Goal: Task Accomplishment & Management: Complete application form

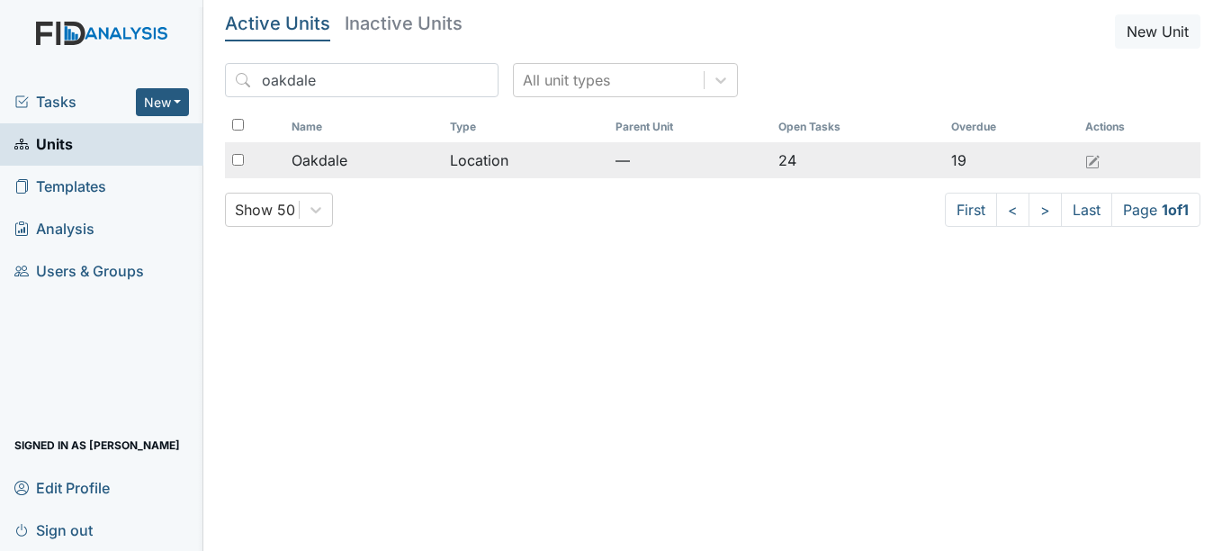
type input "oakdale"
click at [317, 163] on span "Oakdale" at bounding box center [320, 160] width 56 height 22
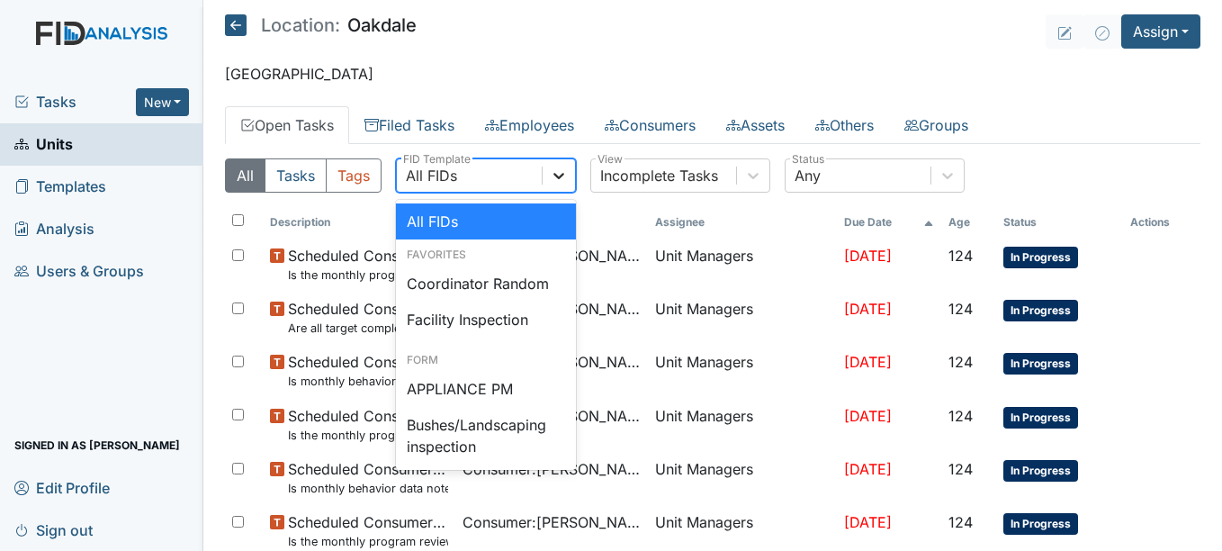
click at [550, 175] on div at bounding box center [559, 175] width 32 height 32
click at [503, 282] on div "Coordinator Random" at bounding box center [486, 283] width 180 height 36
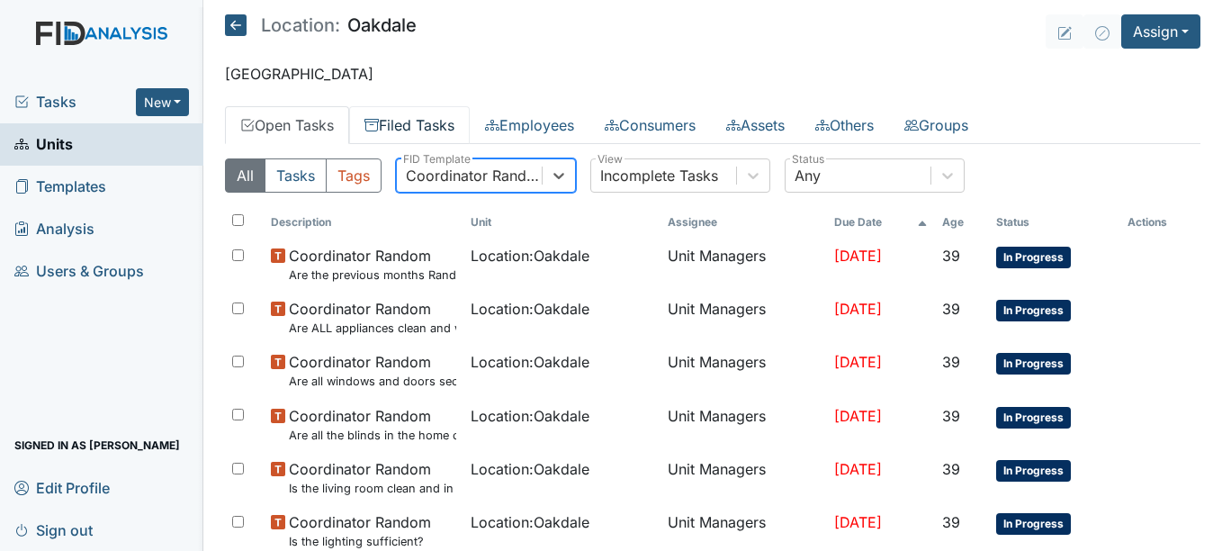
click at [430, 115] on link "Filed Tasks" at bounding box center [409, 125] width 121 height 38
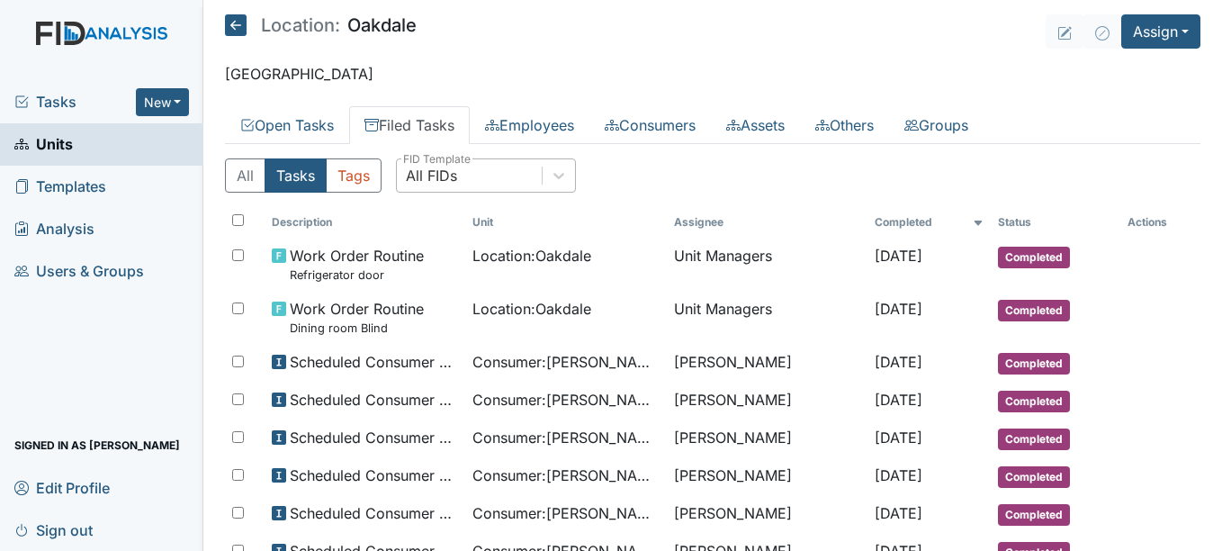
click at [436, 185] on div "All FIDs" at bounding box center [431, 176] width 51 height 22
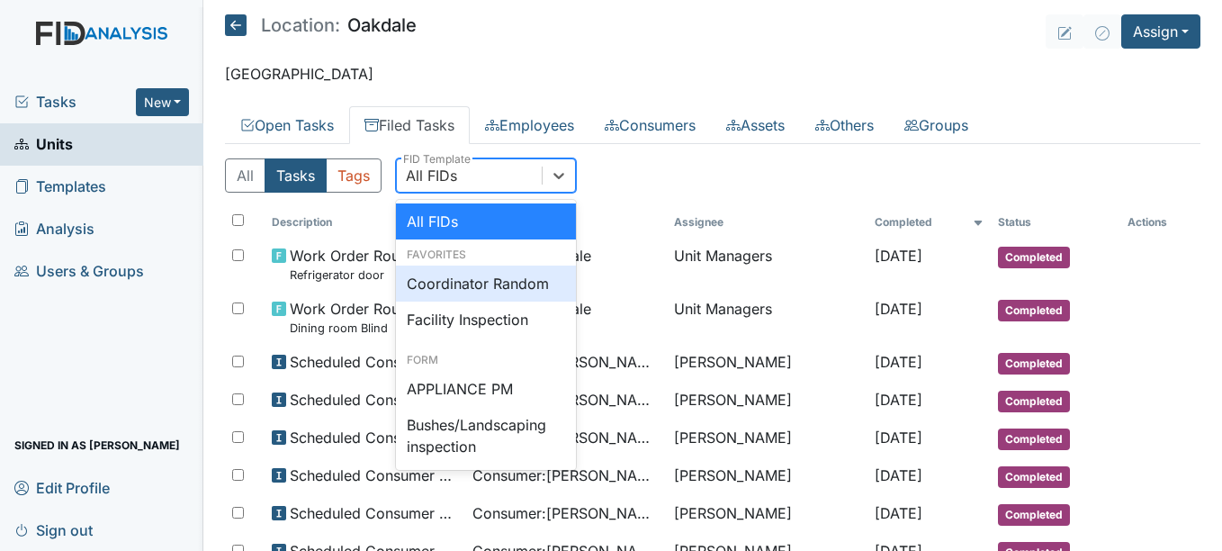
click at [458, 283] on div "Coordinator Random" at bounding box center [486, 283] width 180 height 36
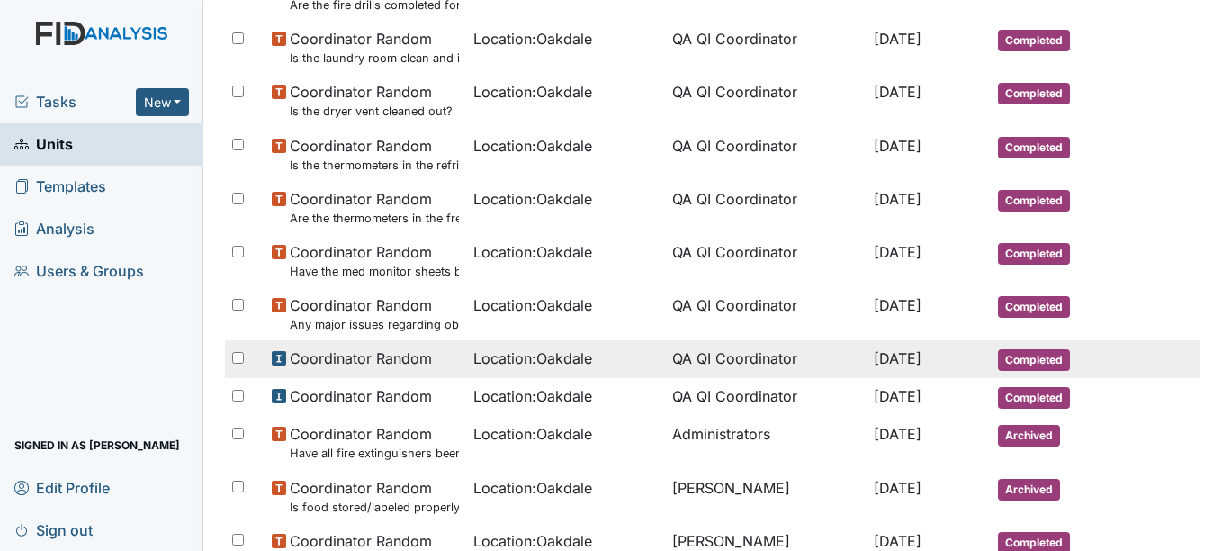
scroll to position [450, 0]
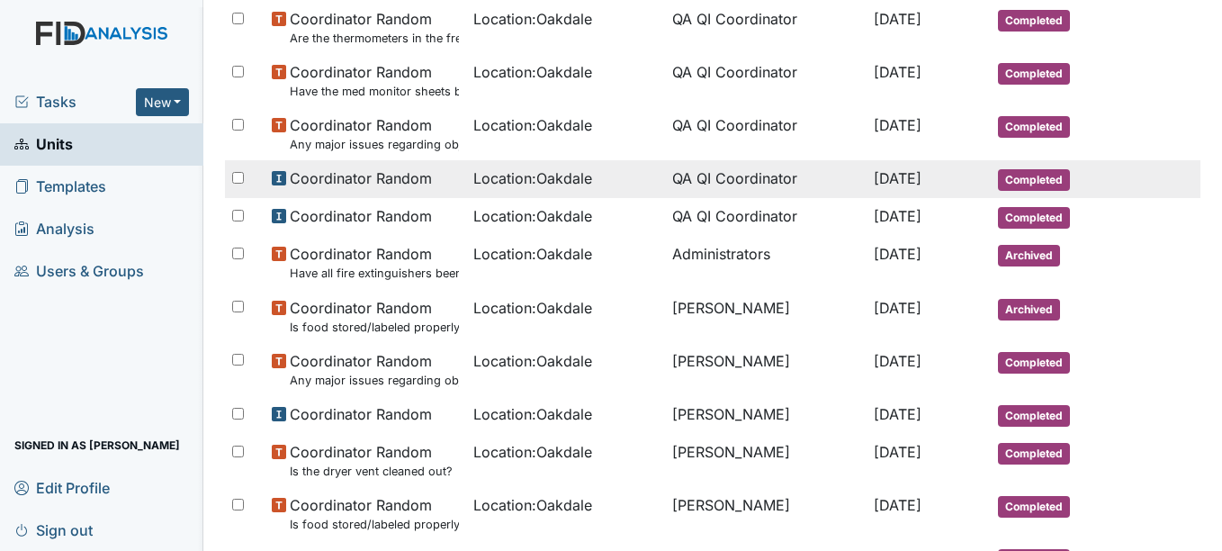
click at [526, 177] on span "Location : [GEOGRAPHIC_DATA]" at bounding box center [532, 178] width 119 height 22
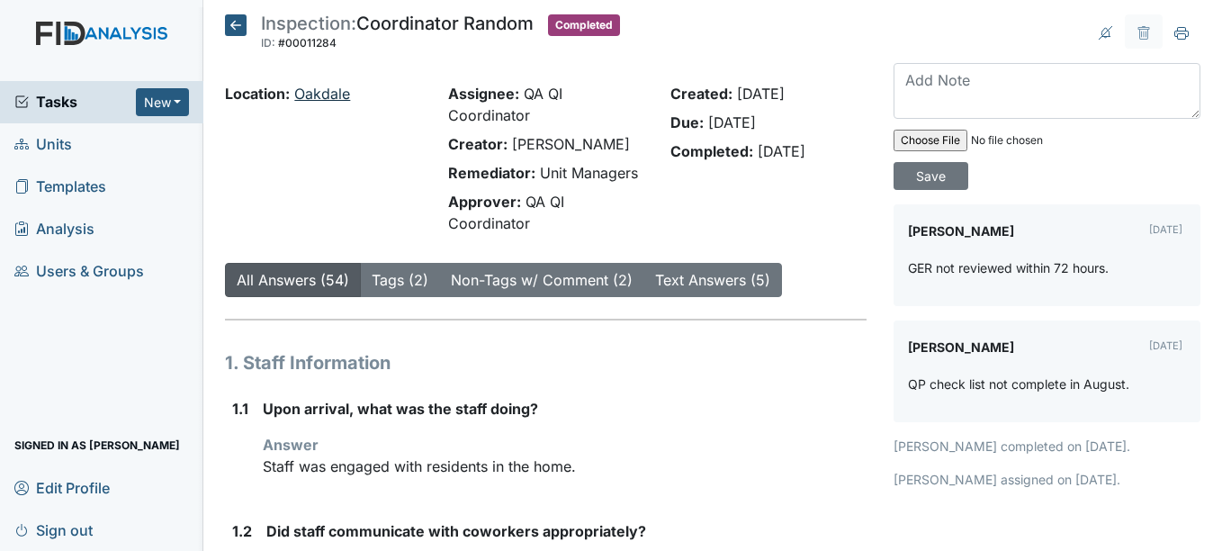
click at [332, 92] on link "Oakdale" at bounding box center [322, 94] width 56 height 18
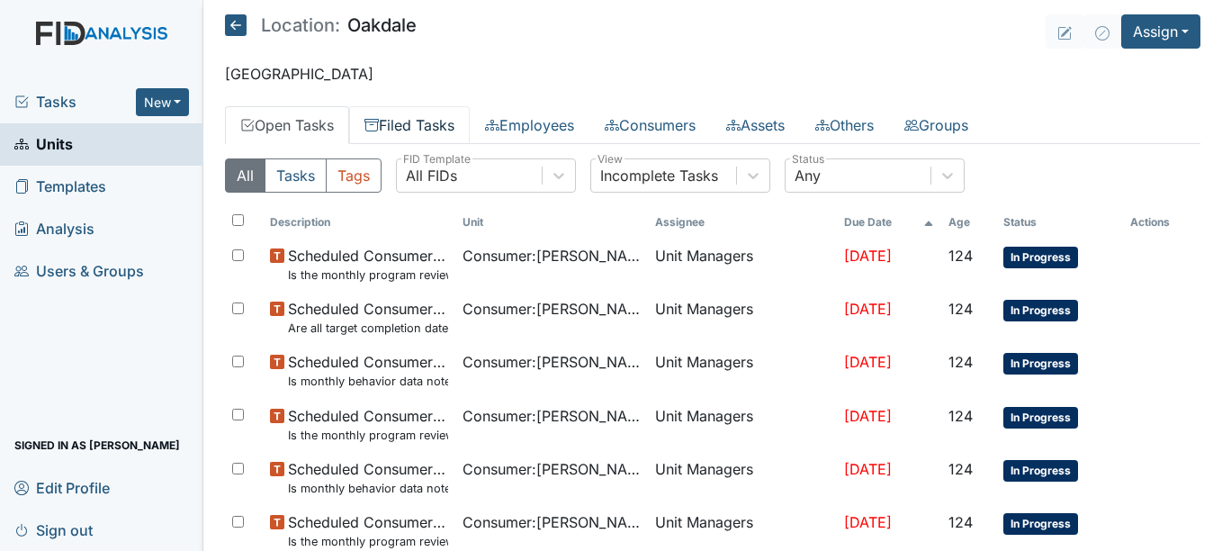
click at [447, 138] on link "Filed Tasks" at bounding box center [409, 125] width 121 height 38
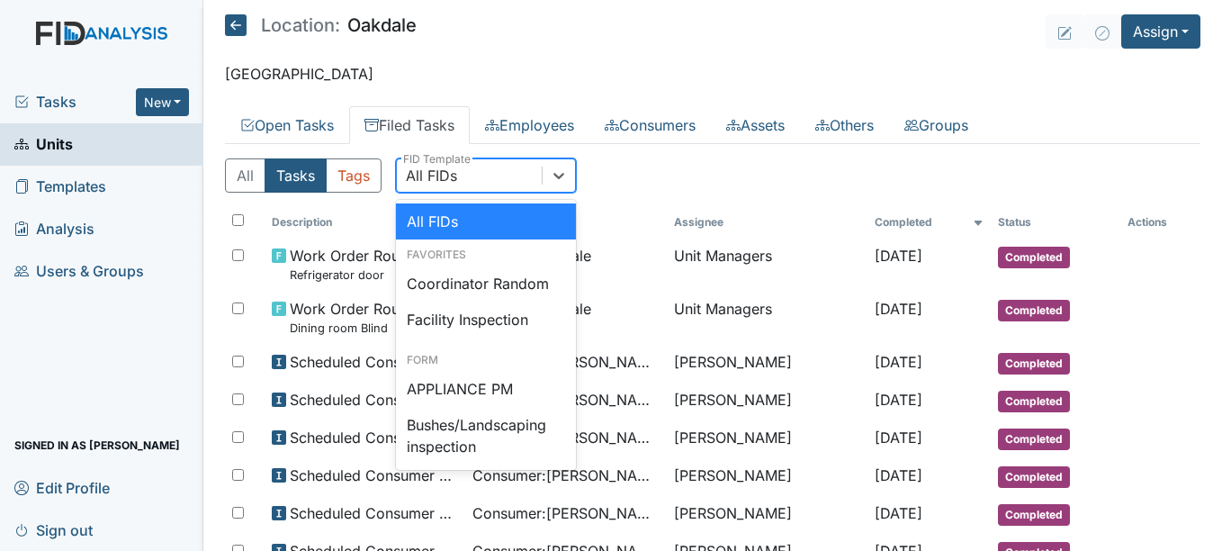
click at [466, 171] on div "All FIDs" at bounding box center [469, 175] width 145 height 32
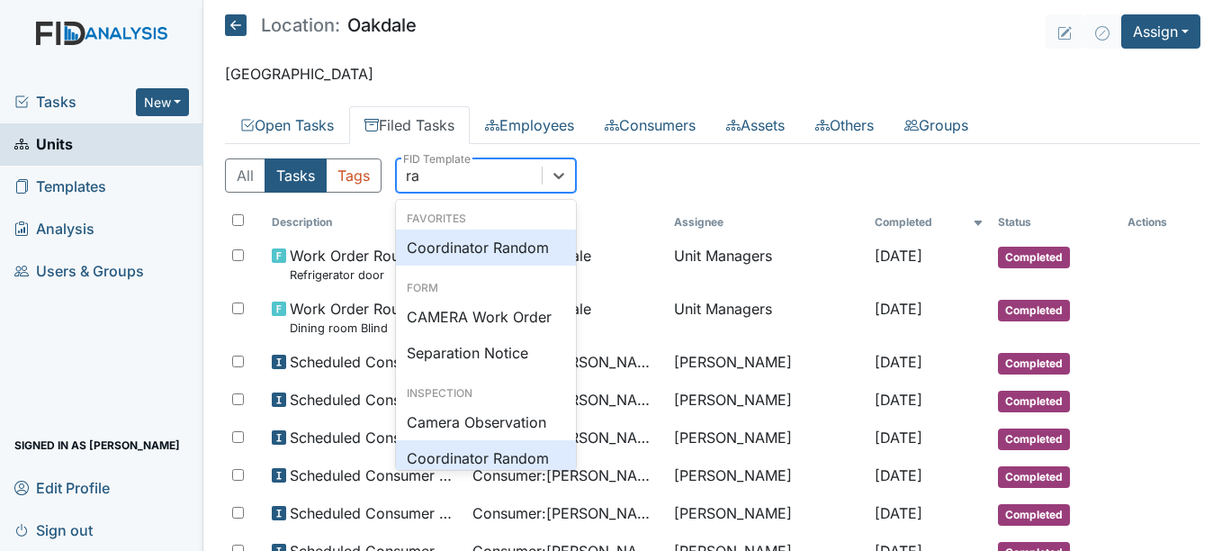
type input "ran"
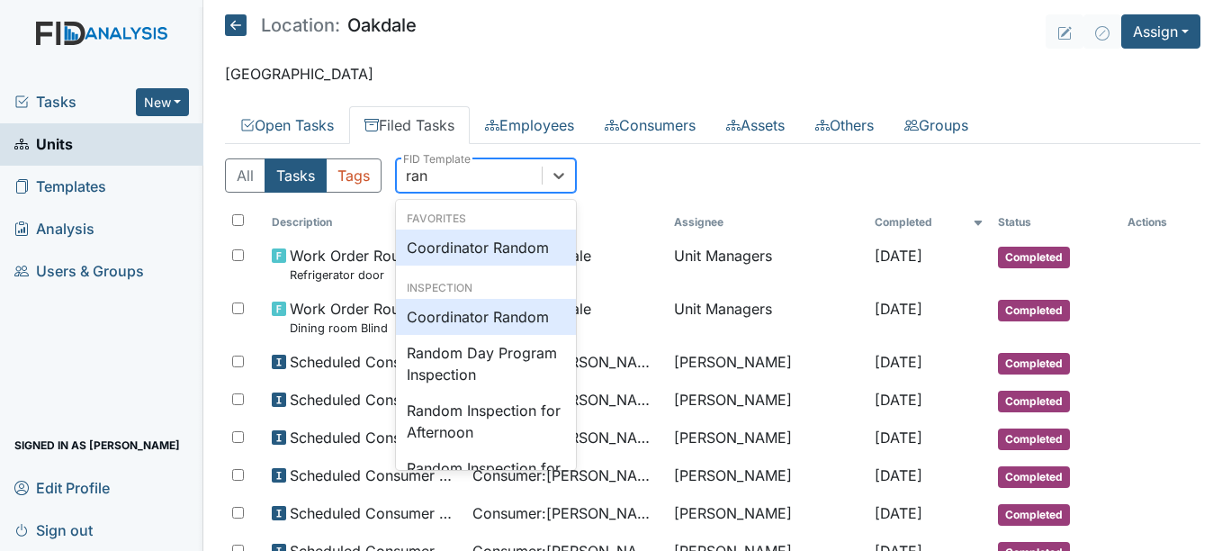
click at [492, 245] on div "Coordinator Random" at bounding box center [486, 247] width 180 height 36
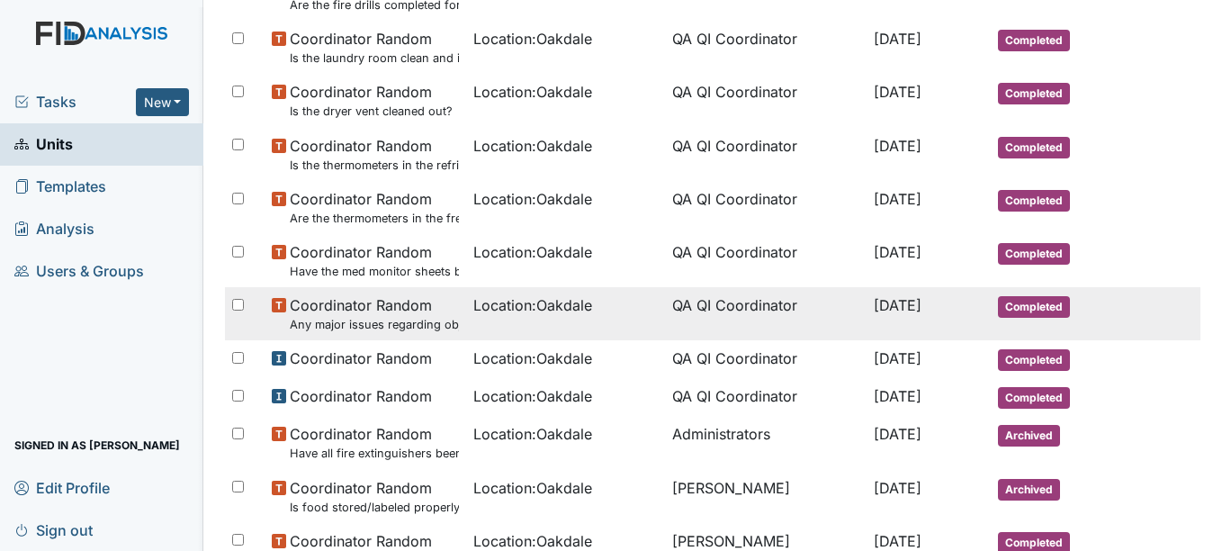
scroll to position [360, 0]
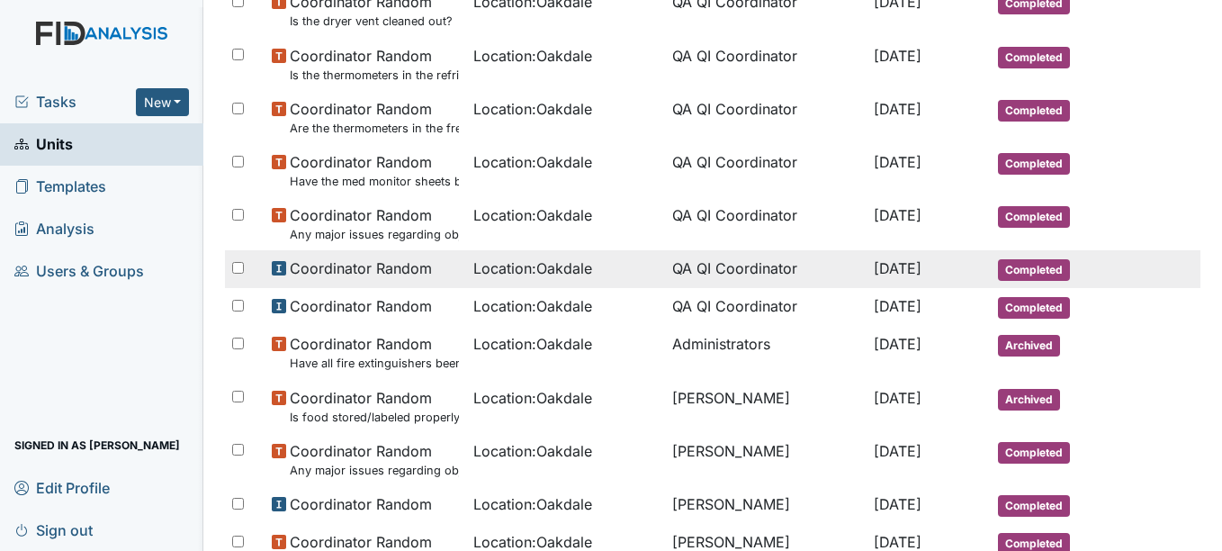
click at [486, 263] on span "Location : Oakdale" at bounding box center [532, 268] width 119 height 22
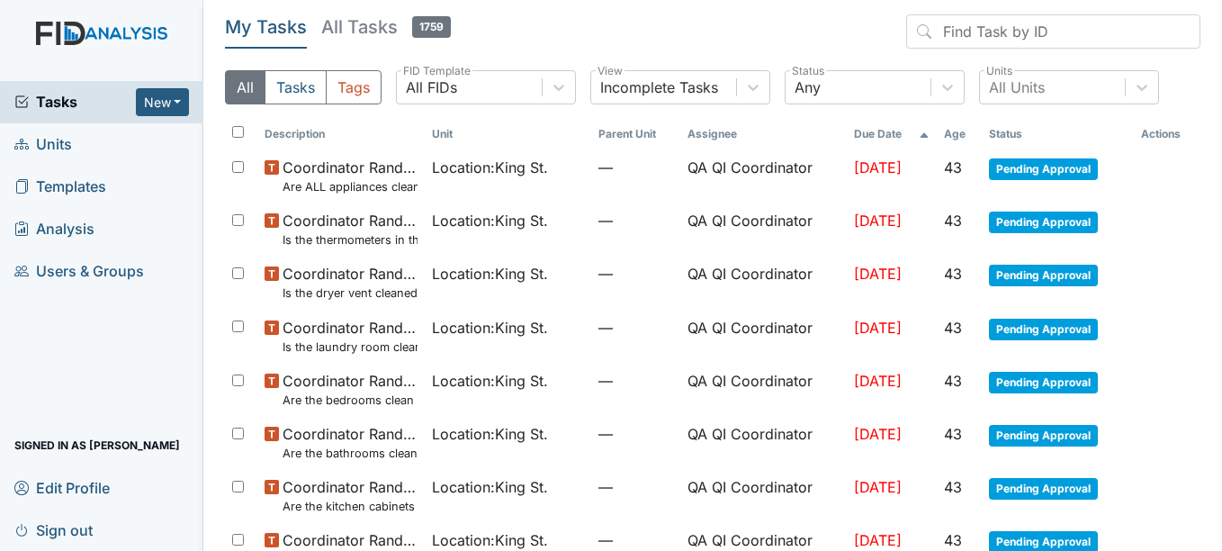
click at [84, 150] on link "Units" at bounding box center [101, 144] width 203 height 42
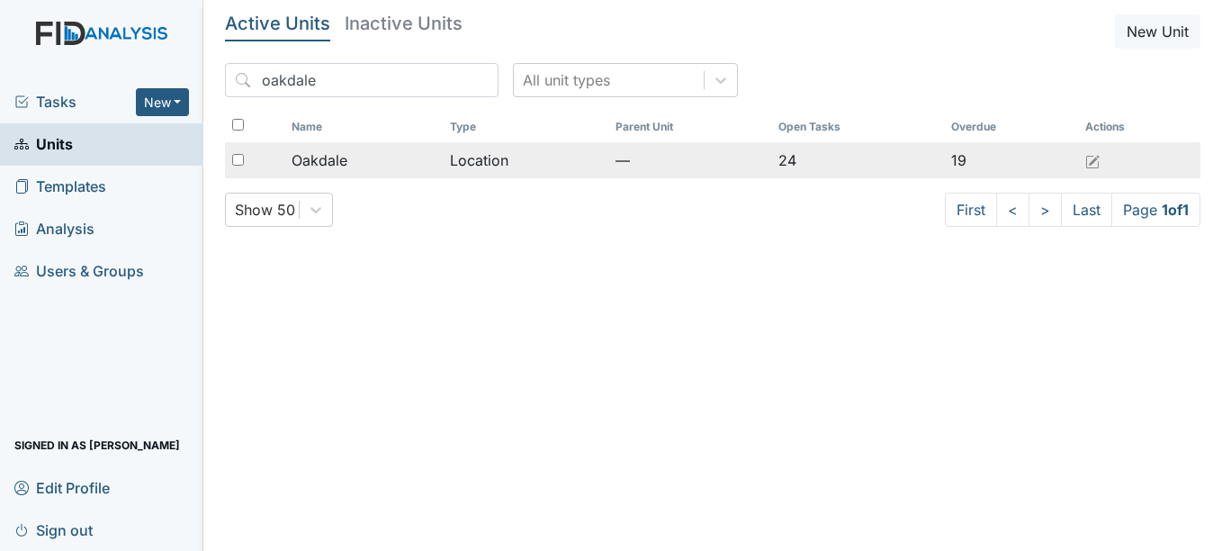
type input "oakdale"
click at [310, 151] on span "Oakdale" at bounding box center [320, 160] width 56 height 22
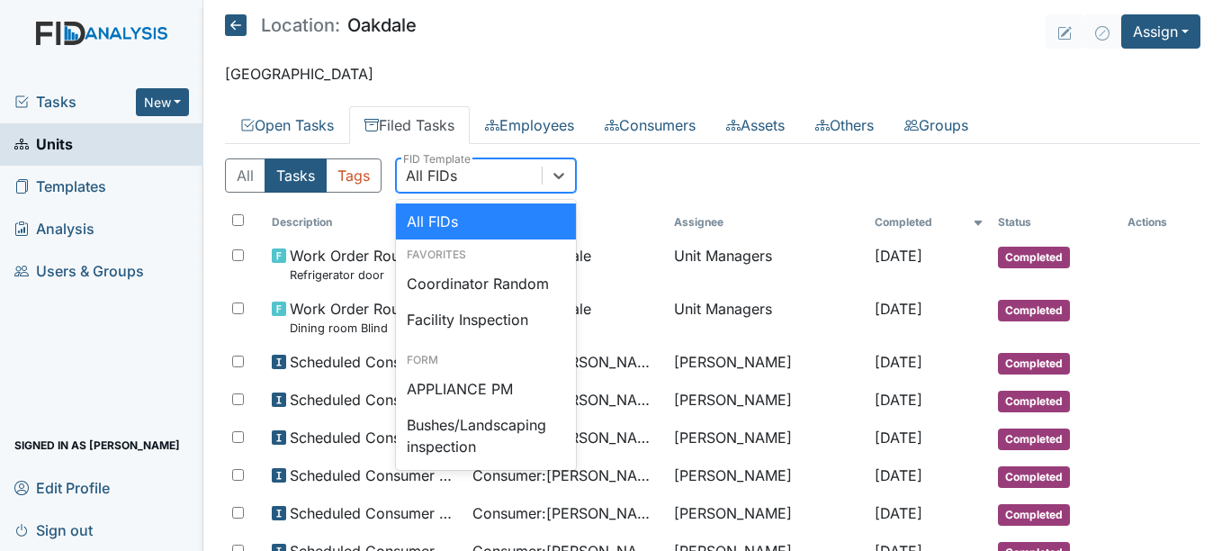
click at [520, 172] on div "All FIDs" at bounding box center [469, 175] width 145 height 32
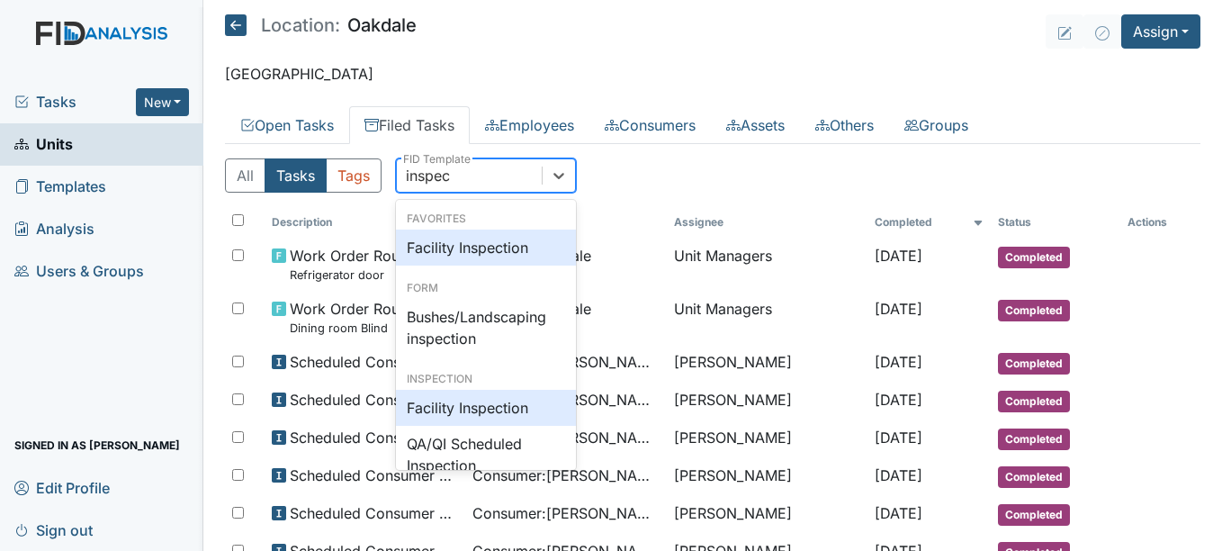
type input "inspect"
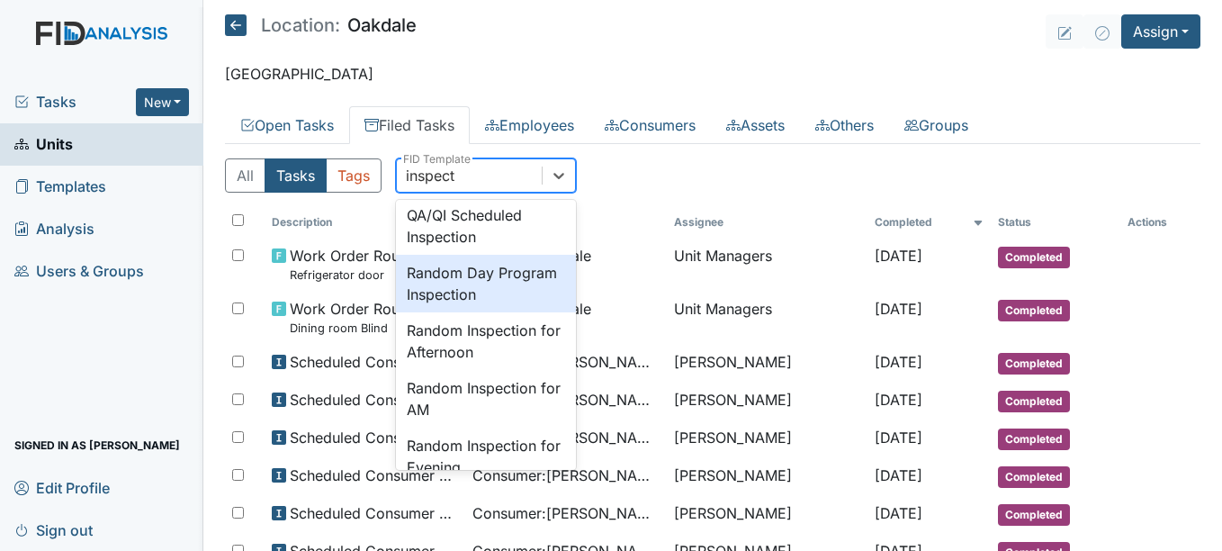
scroll to position [270, 0]
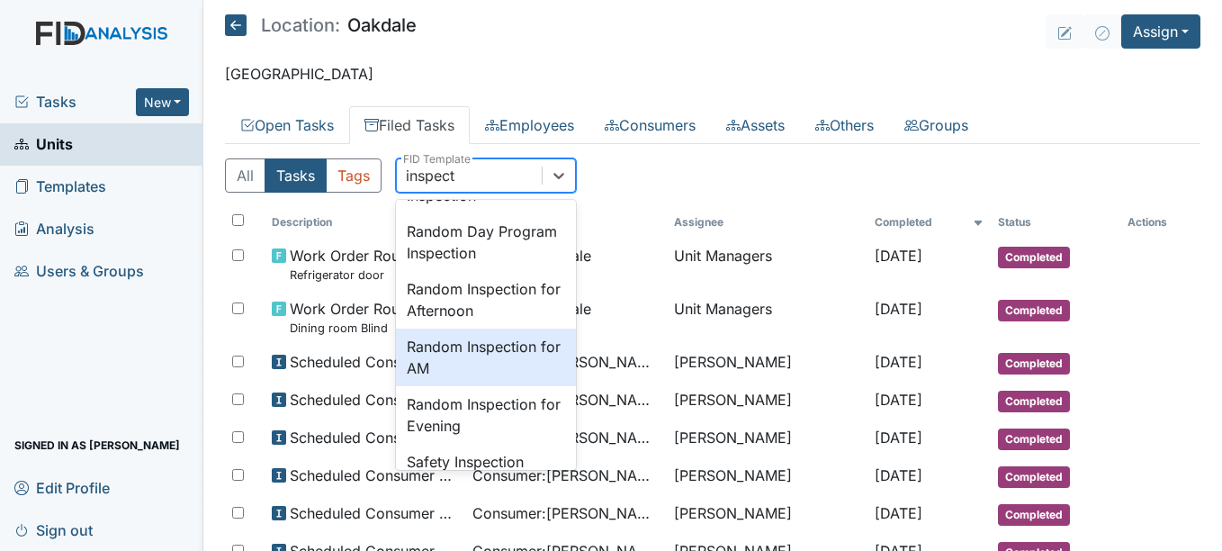
click at [483, 346] on div "Random Inspection for AM" at bounding box center [486, 357] width 180 height 58
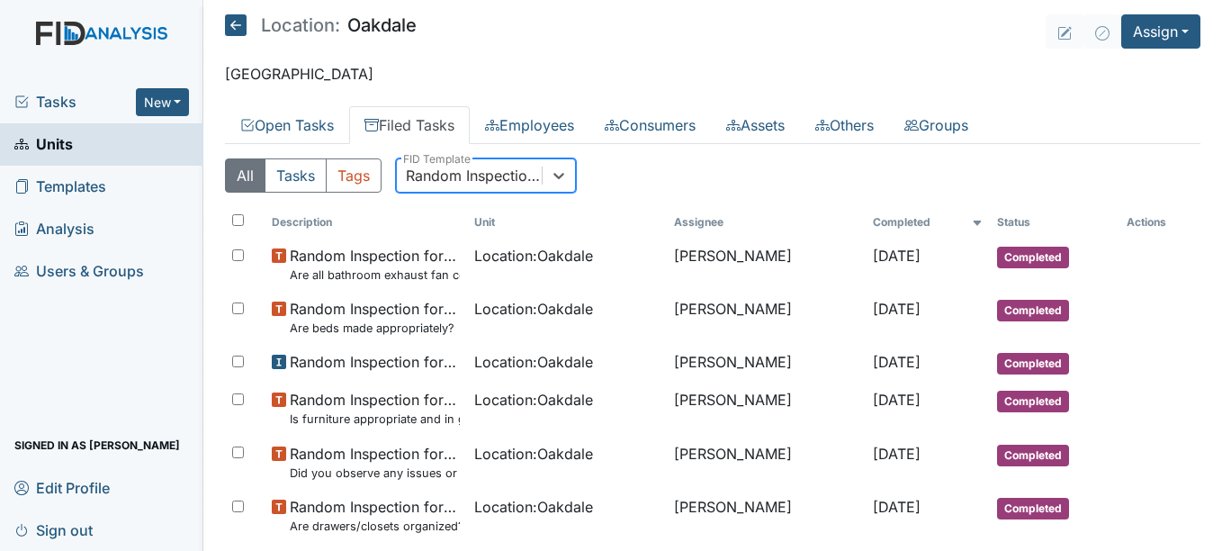
click at [444, 123] on link "Filed Tasks" at bounding box center [409, 125] width 121 height 38
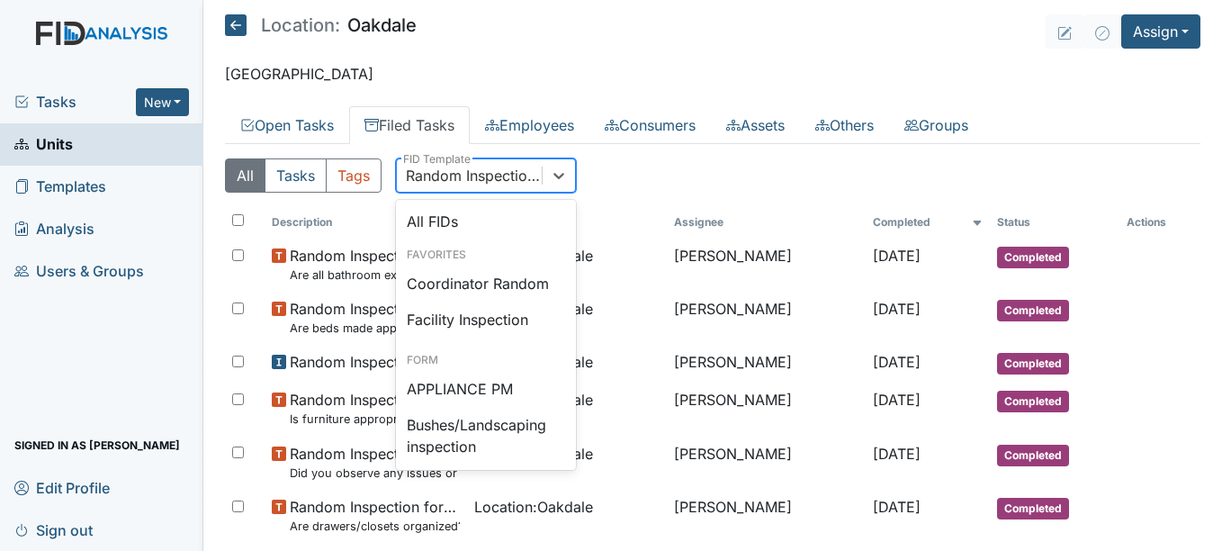
click at [478, 168] on div "Random Inspection for AM" at bounding box center [475, 176] width 138 height 22
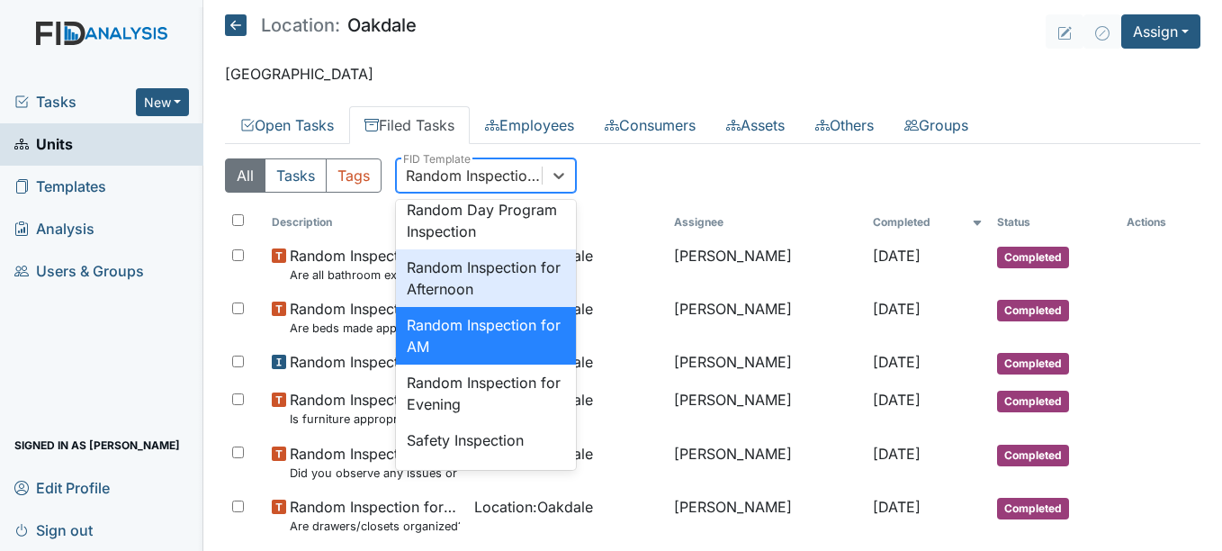
click at [485, 307] on div "Random Inspection for Afternoon" at bounding box center [486, 278] width 180 height 58
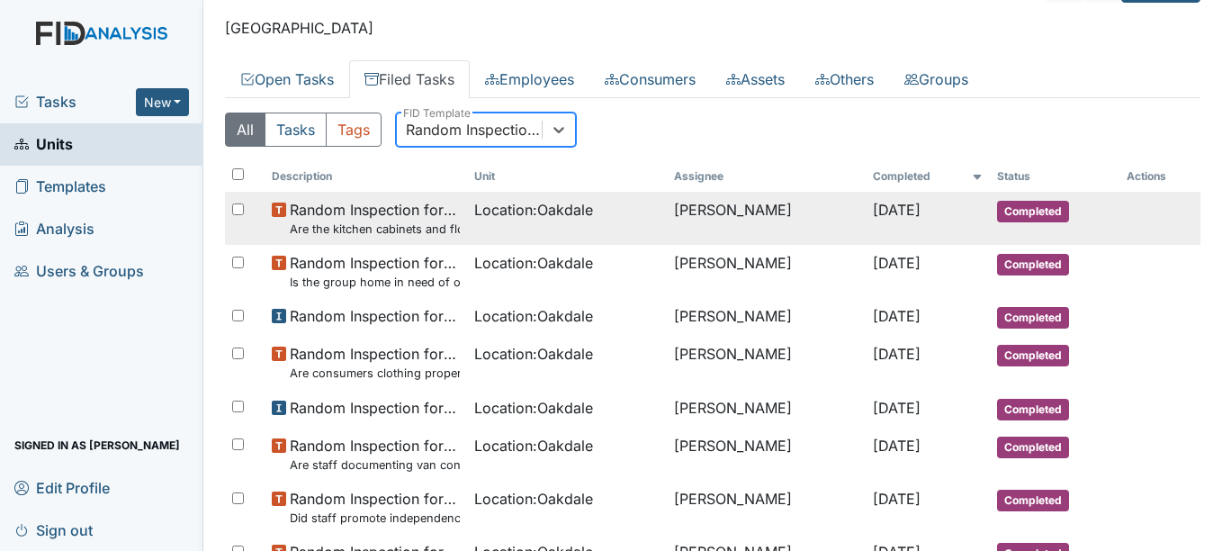
scroll to position [90, 0]
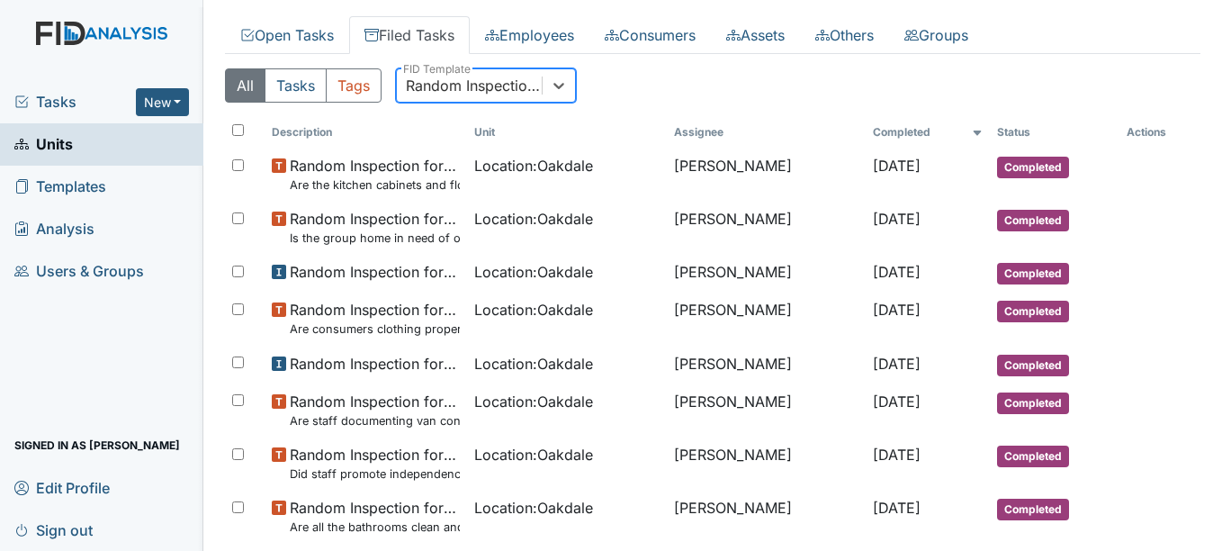
click at [524, 95] on div "Random Inspection for Afternoon" at bounding box center [475, 86] width 138 height 22
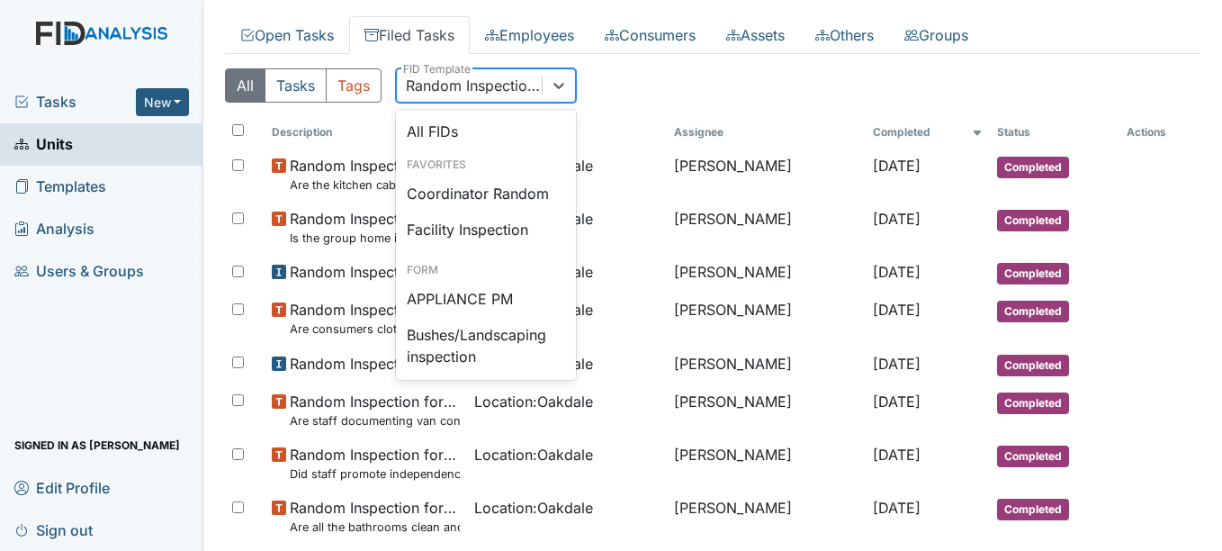
scroll to position [1638, 0]
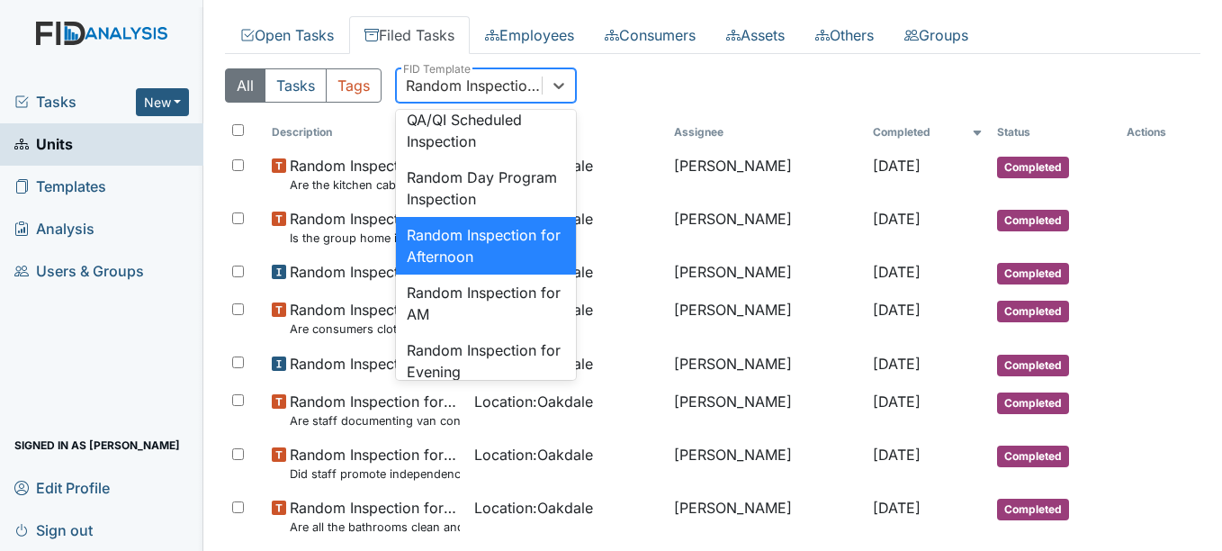
click at [502, 274] on div "Random Inspection for Afternoon" at bounding box center [486, 246] width 180 height 58
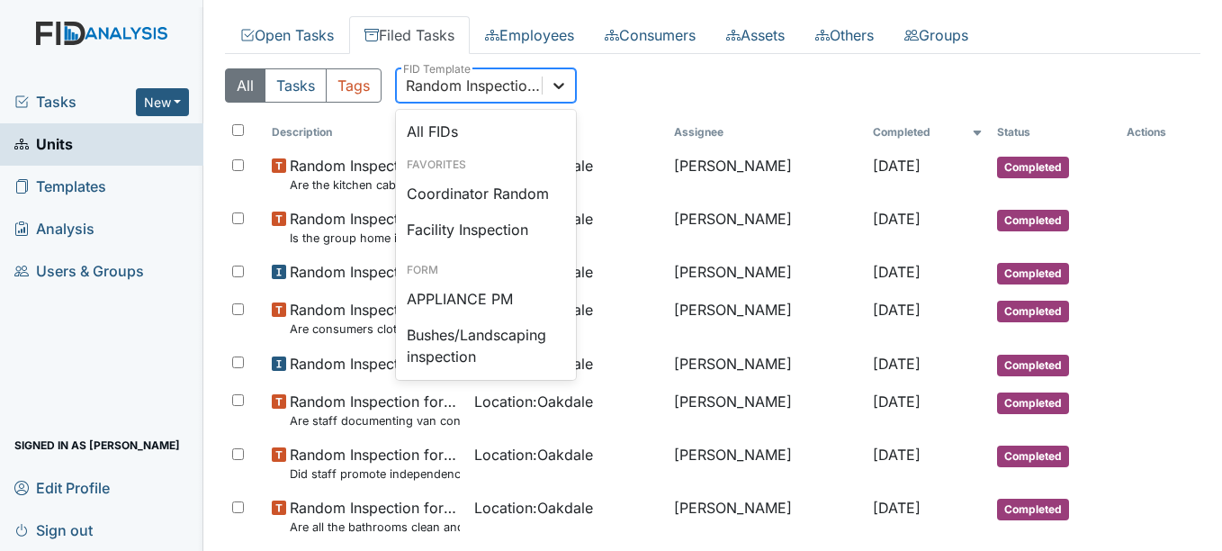
click at [546, 86] on div at bounding box center [559, 85] width 32 height 32
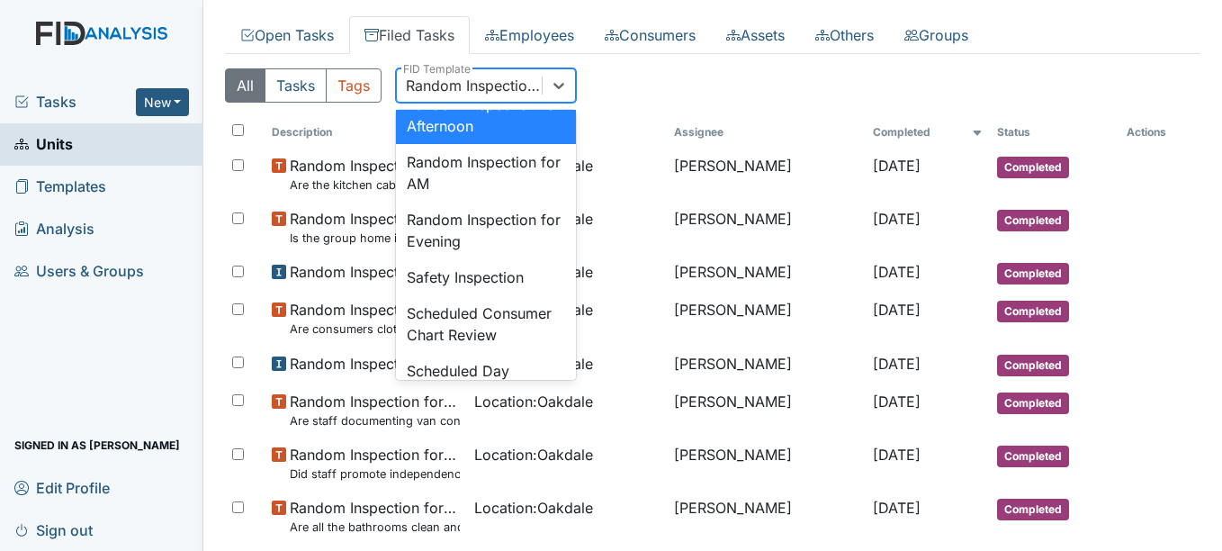
scroll to position [1818, 0]
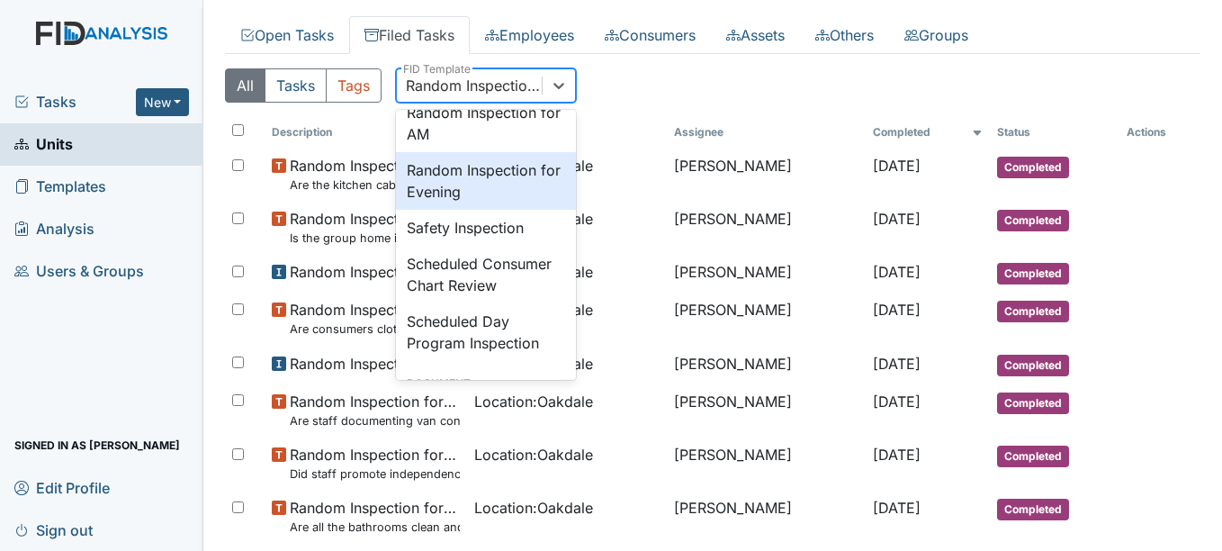
click at [486, 210] on div "Random Inspection for Evening" at bounding box center [486, 181] width 180 height 58
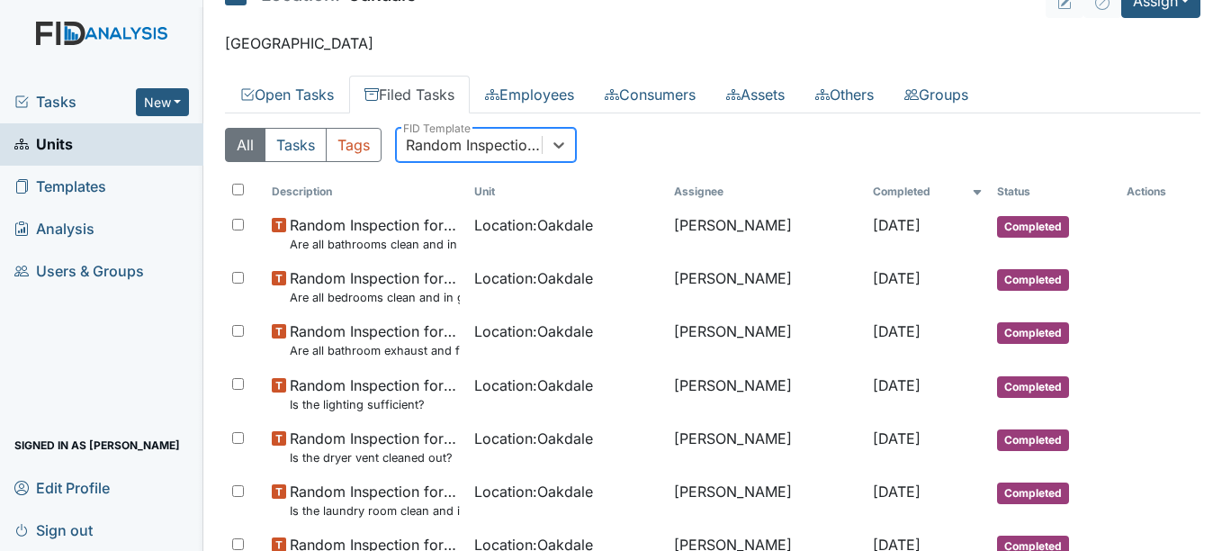
scroll to position [0, 0]
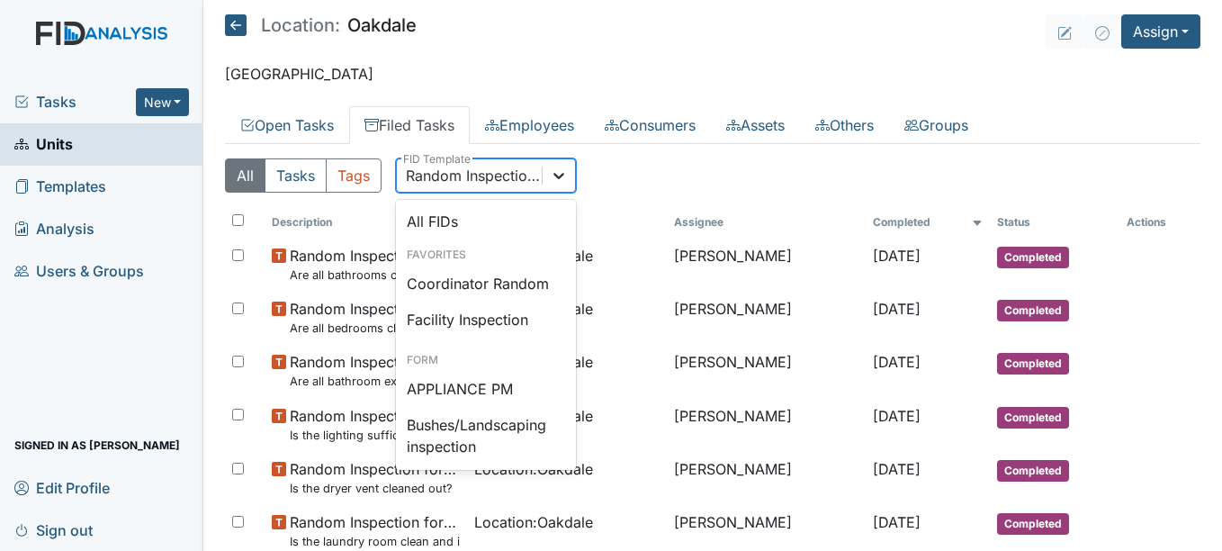
click at [547, 179] on div at bounding box center [559, 175] width 32 height 32
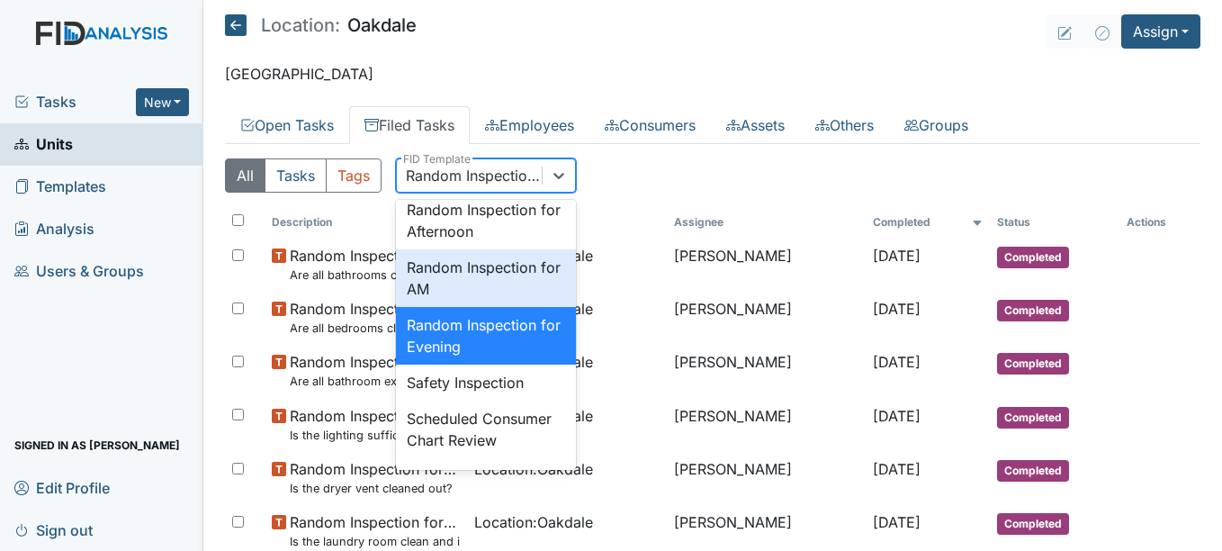
click at [484, 307] on div "Random Inspection for AM" at bounding box center [486, 278] width 180 height 58
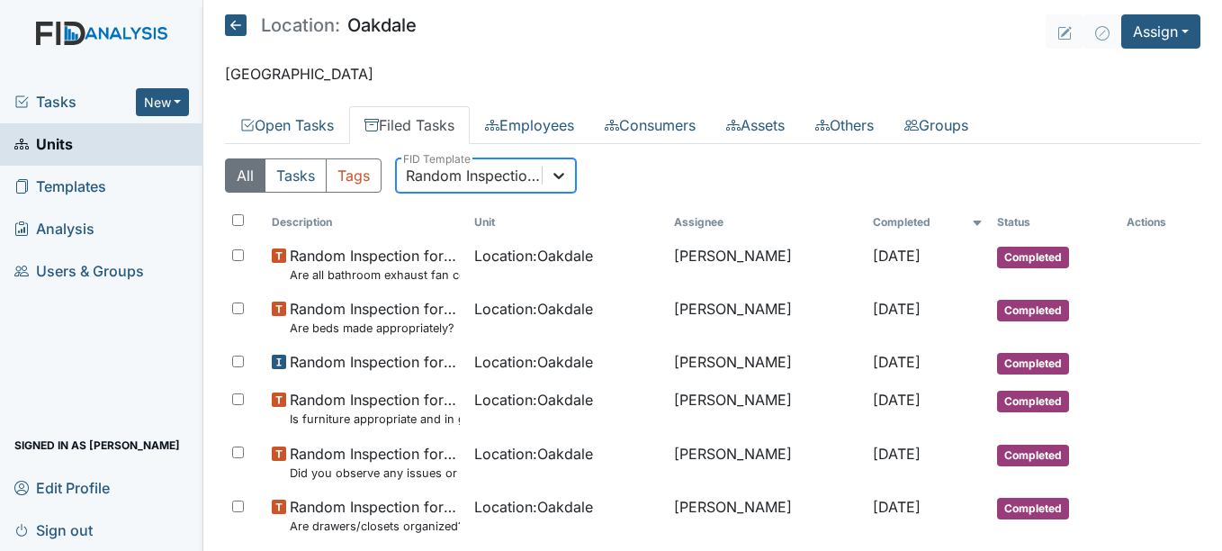
click at [559, 187] on div at bounding box center [559, 175] width 32 height 32
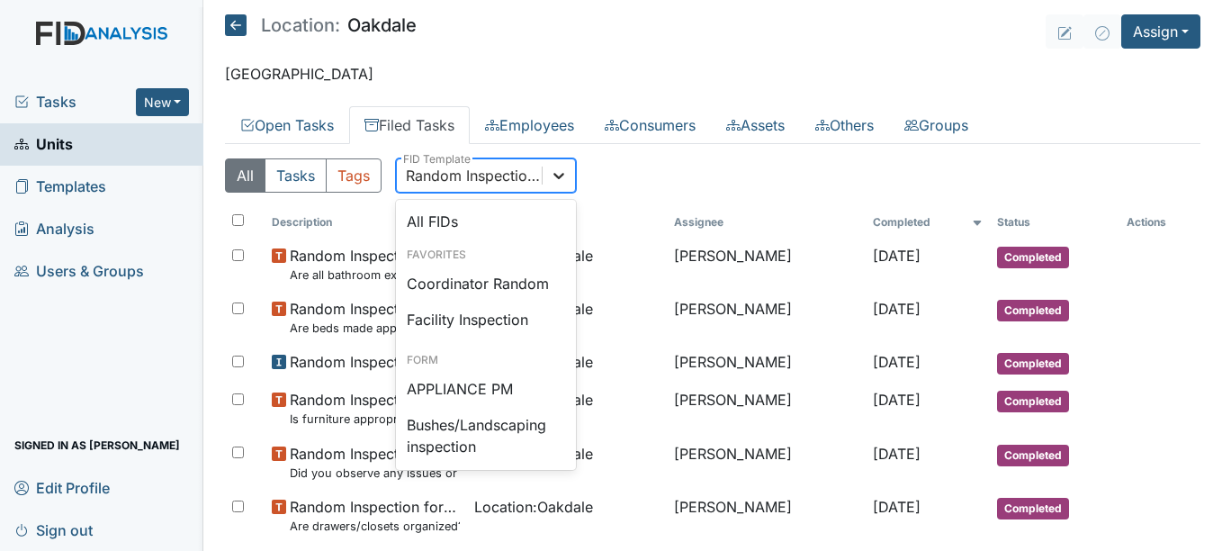
scroll to position [1696, 0]
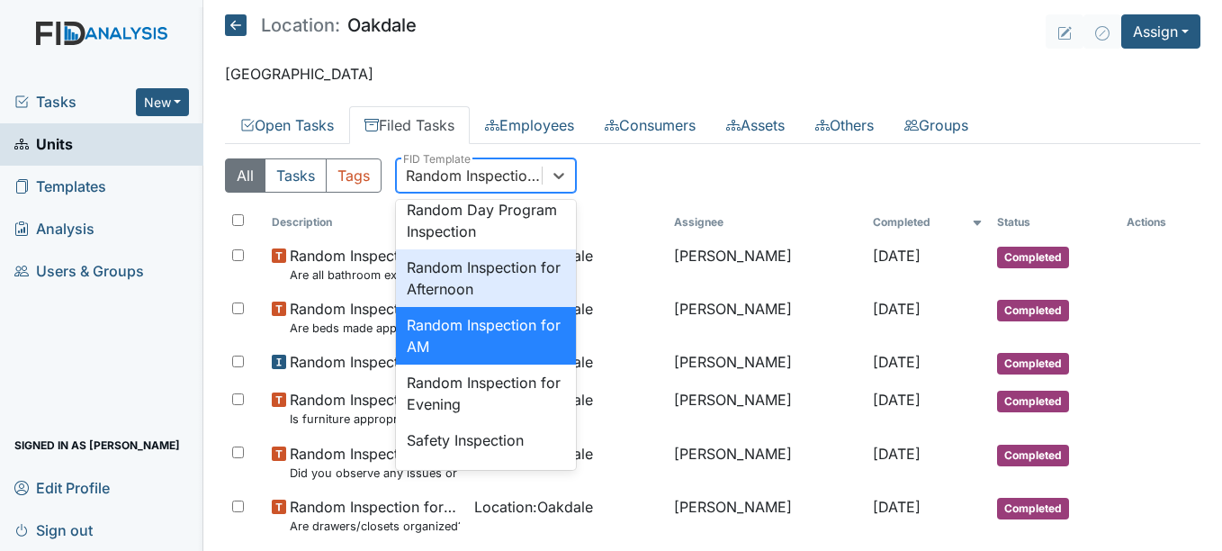
click at [481, 307] on div "Random Inspection for Afternoon" at bounding box center [486, 278] width 180 height 58
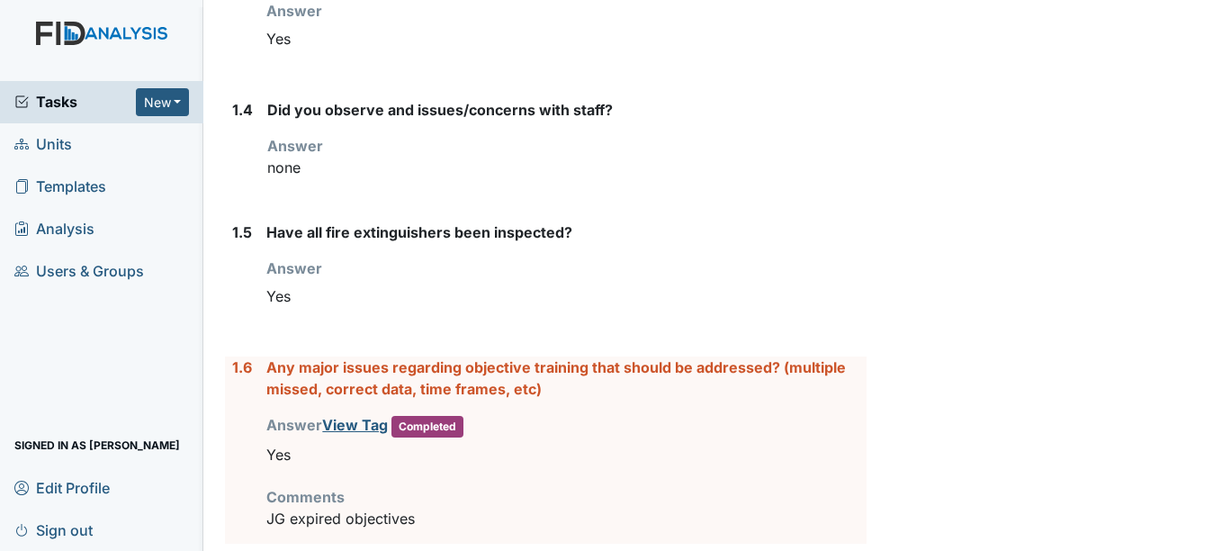
scroll to position [720, 0]
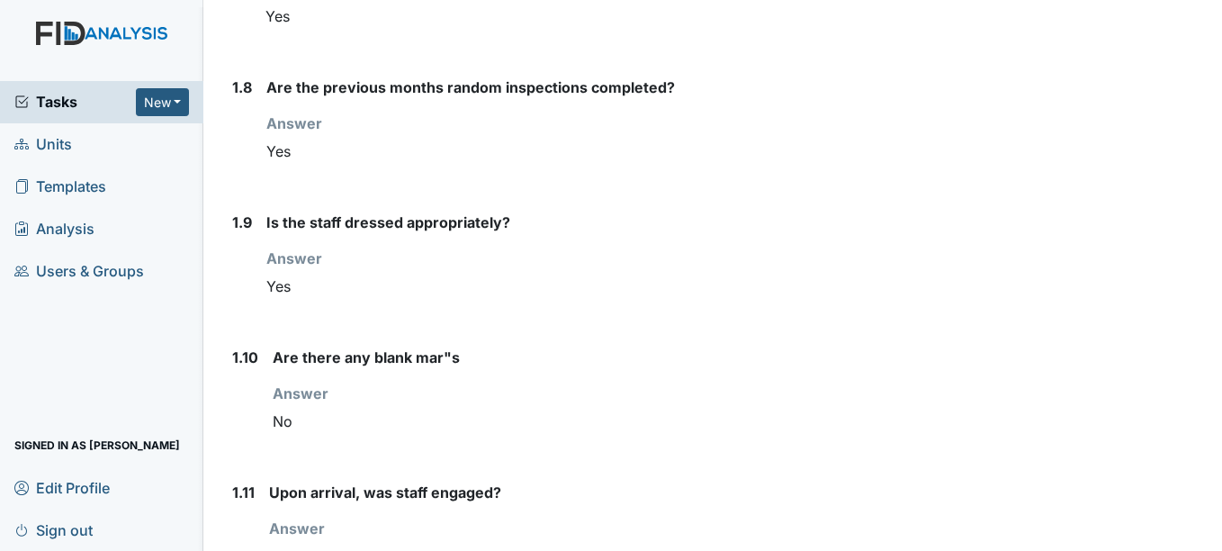
scroll to position [1350, 0]
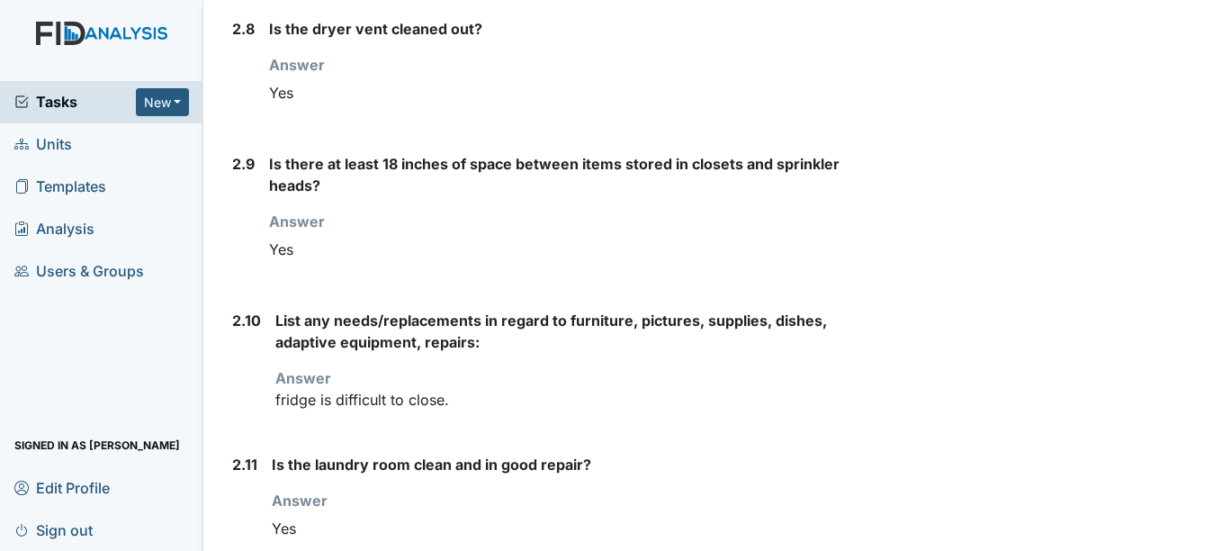
scroll to position [3060, 0]
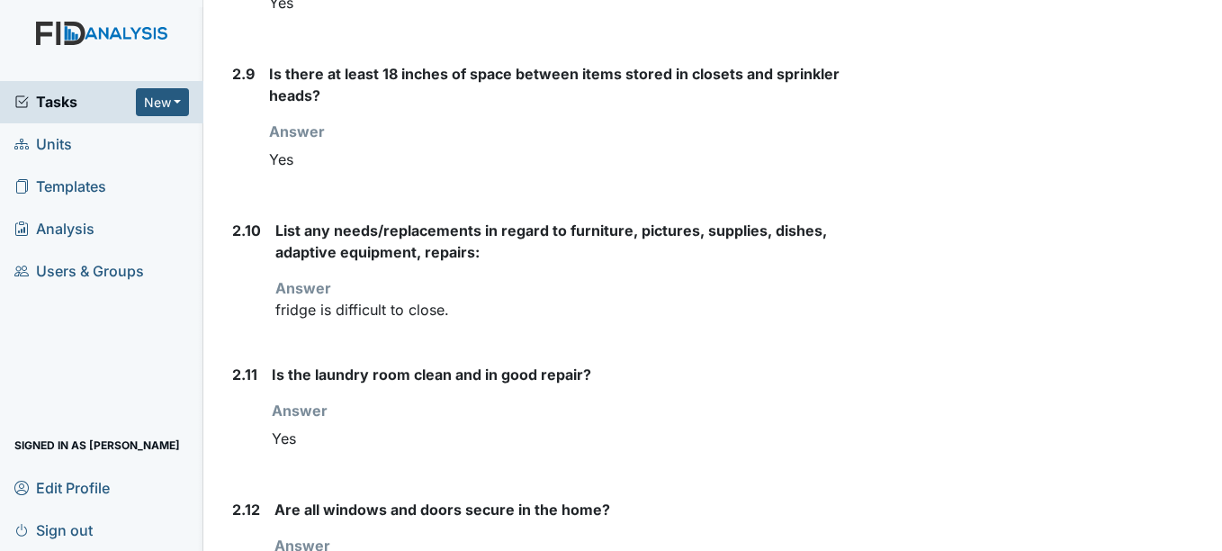
click at [478, 331] on div "List any needs/replacements in regard to furniture, pictures, supplies, dishes,…" at bounding box center [570, 277] width 590 height 115
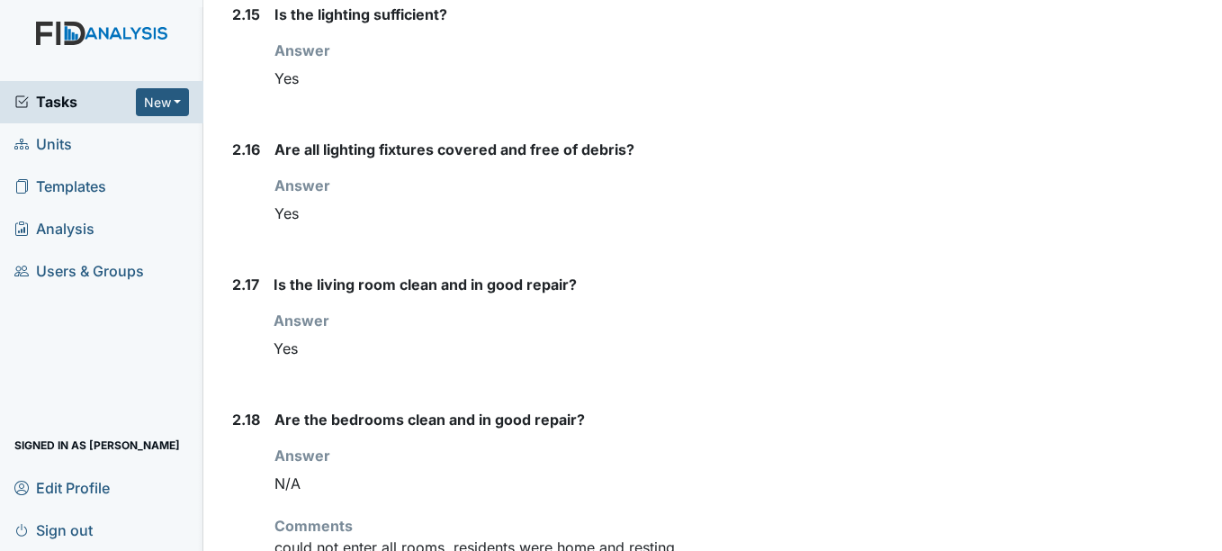
scroll to position [4050, 0]
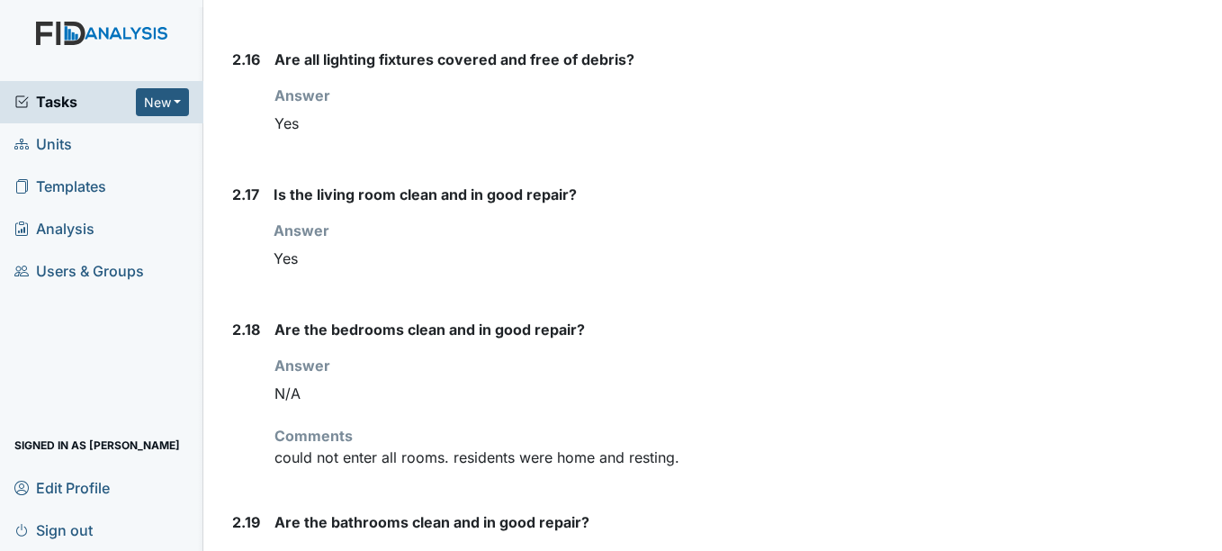
click at [229, 296] on form "1. Staff Information 1.1 Upon arrival, what was the staff doing? Answer Staff w…" at bounding box center [545, 201] width 641 height 7805
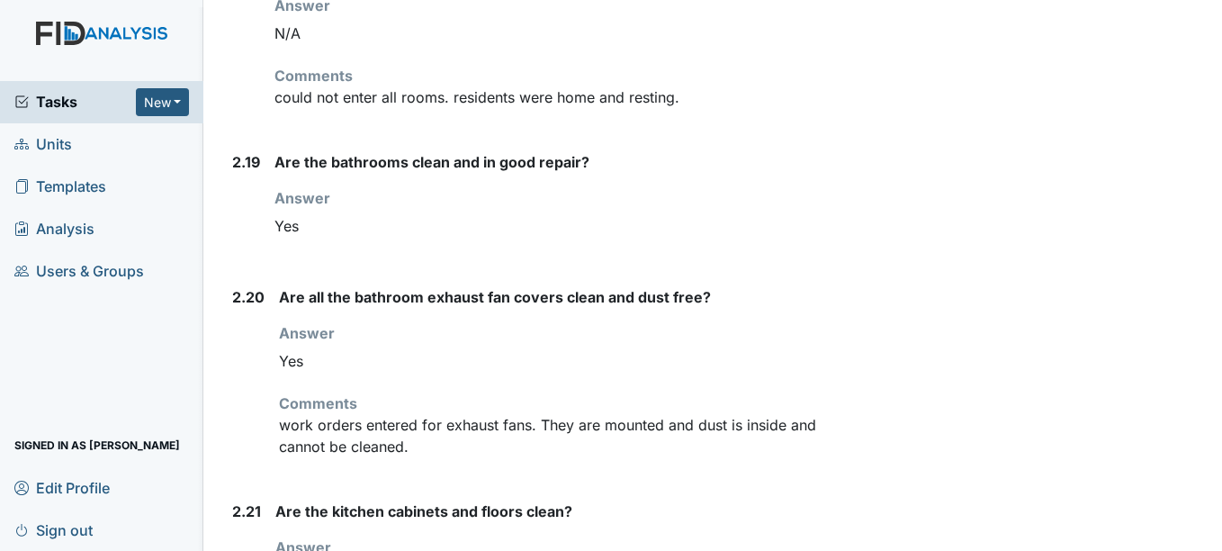
scroll to position [4500, 0]
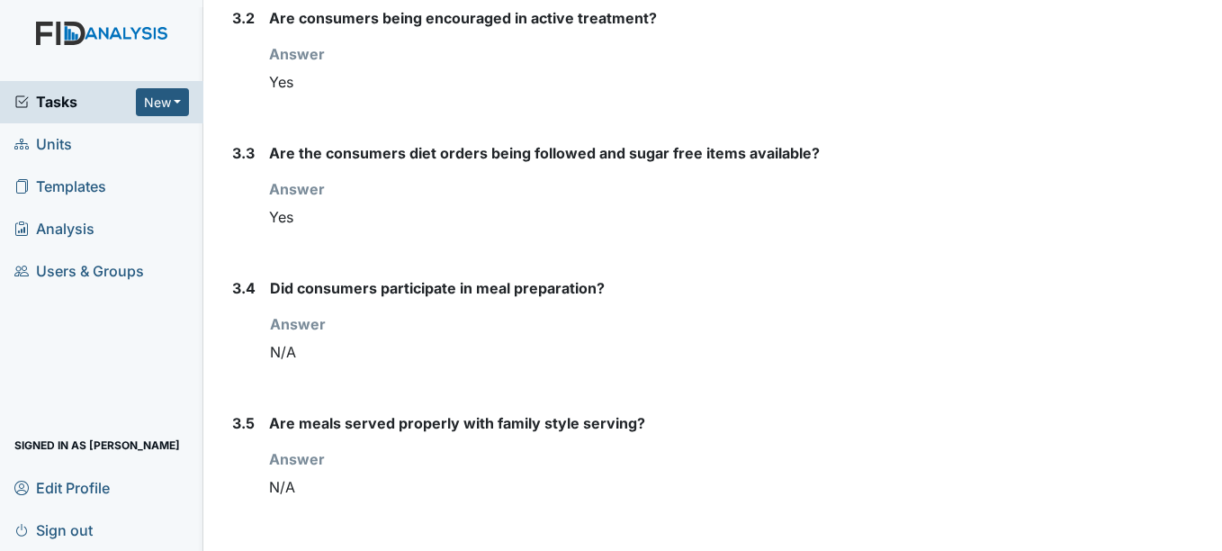
scroll to position [5400, 0]
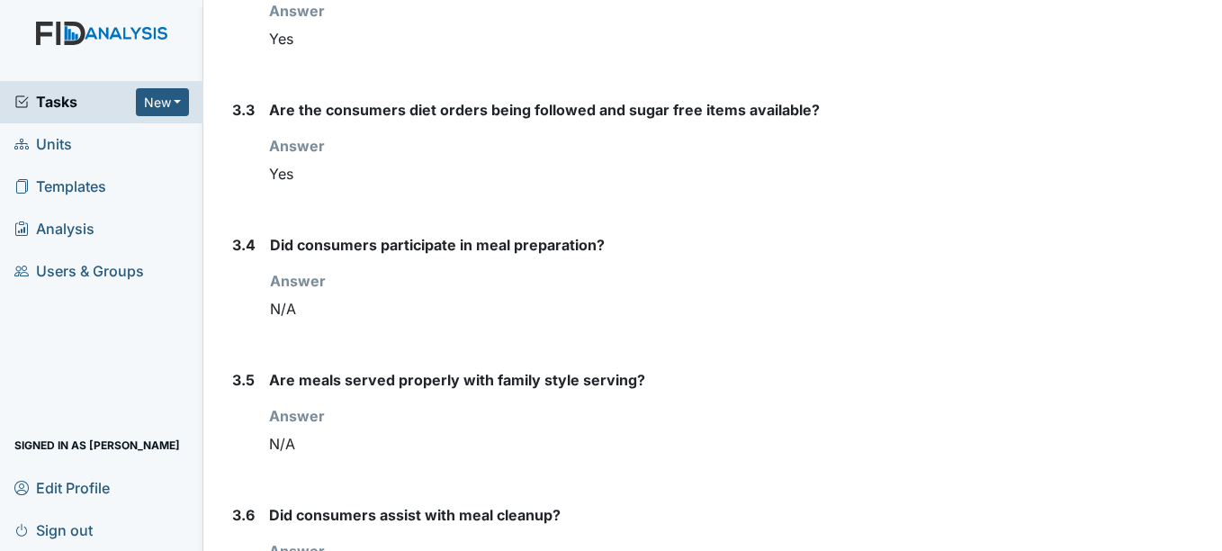
click at [245, 302] on div "3.4" at bounding box center [243, 287] width 23 height 106
click at [227, 292] on div "3.4 Did consumers participate in meal preparation? Answer You must select one o…" at bounding box center [545, 287] width 641 height 106
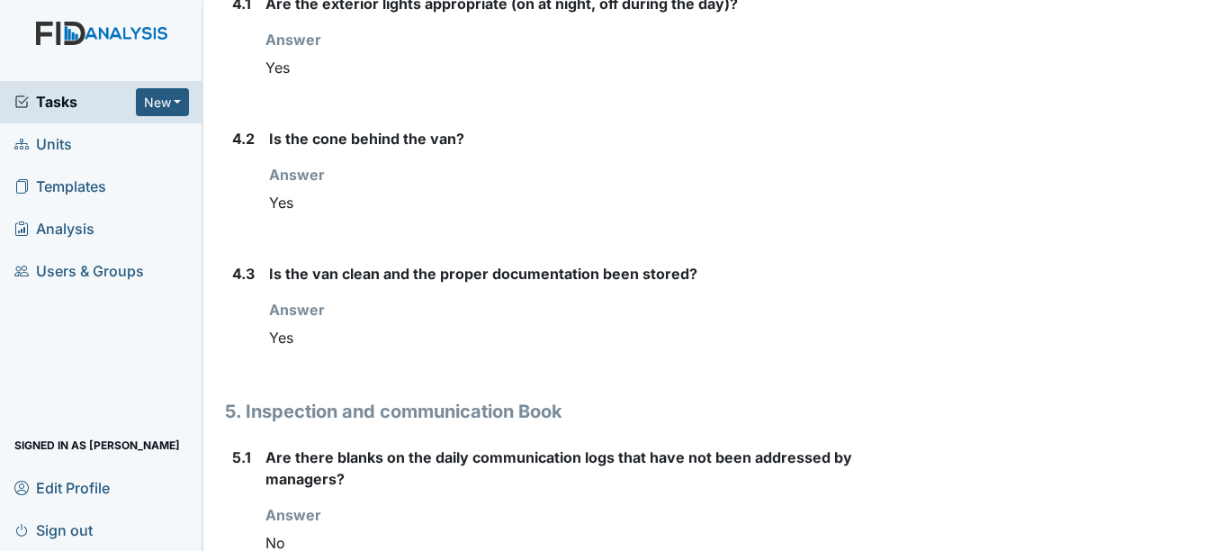
scroll to position [6390, 0]
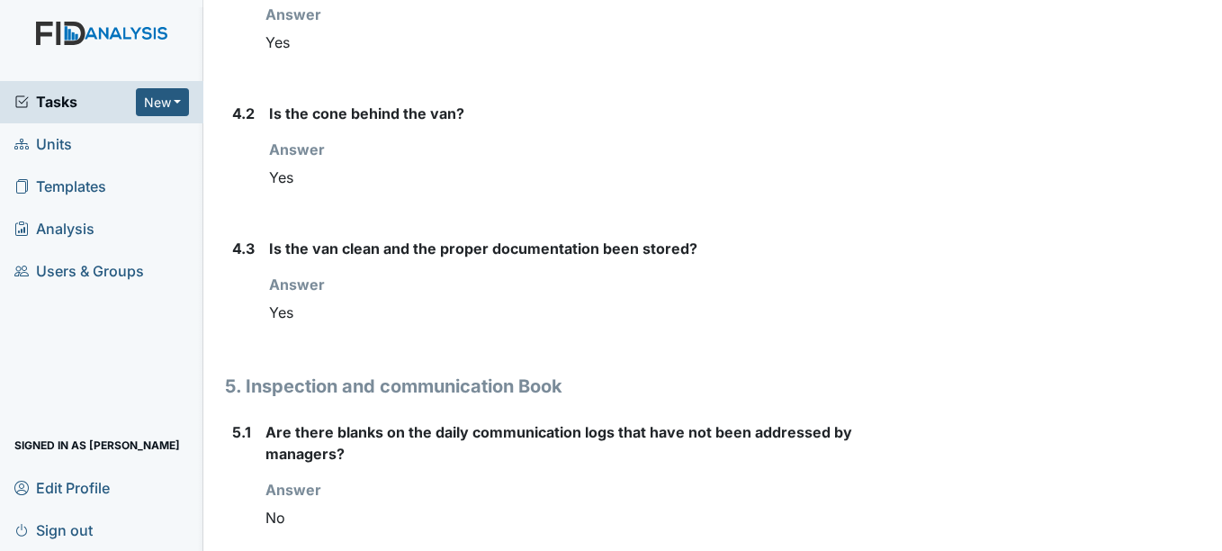
click at [227, 290] on div "4.3 Is the van clean and the proper documentation been stored? Answer You must …" at bounding box center [545, 291] width 641 height 106
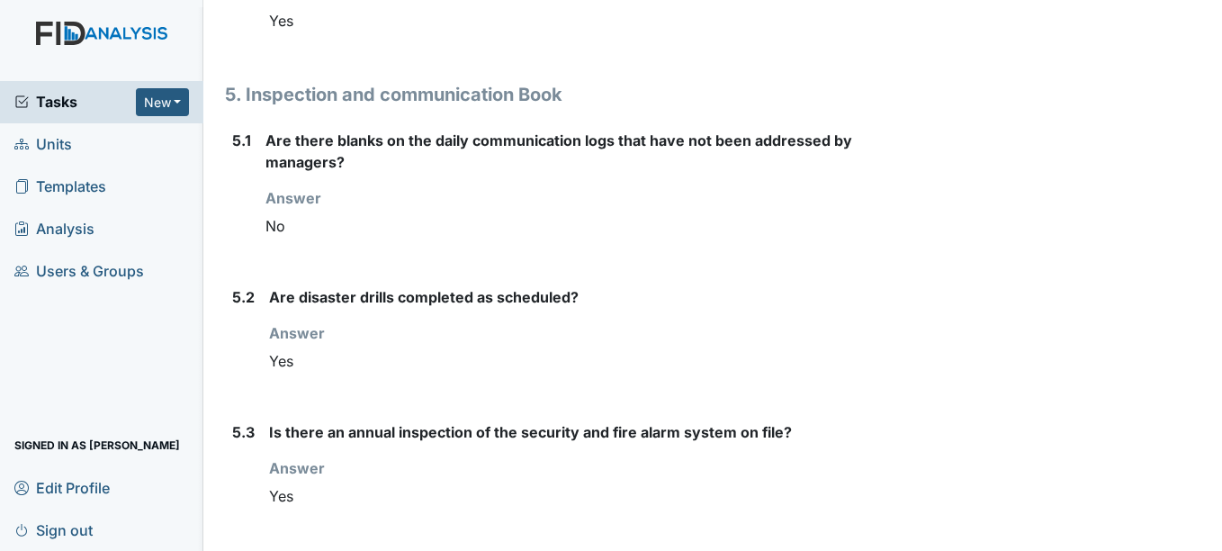
scroll to position [6660, 0]
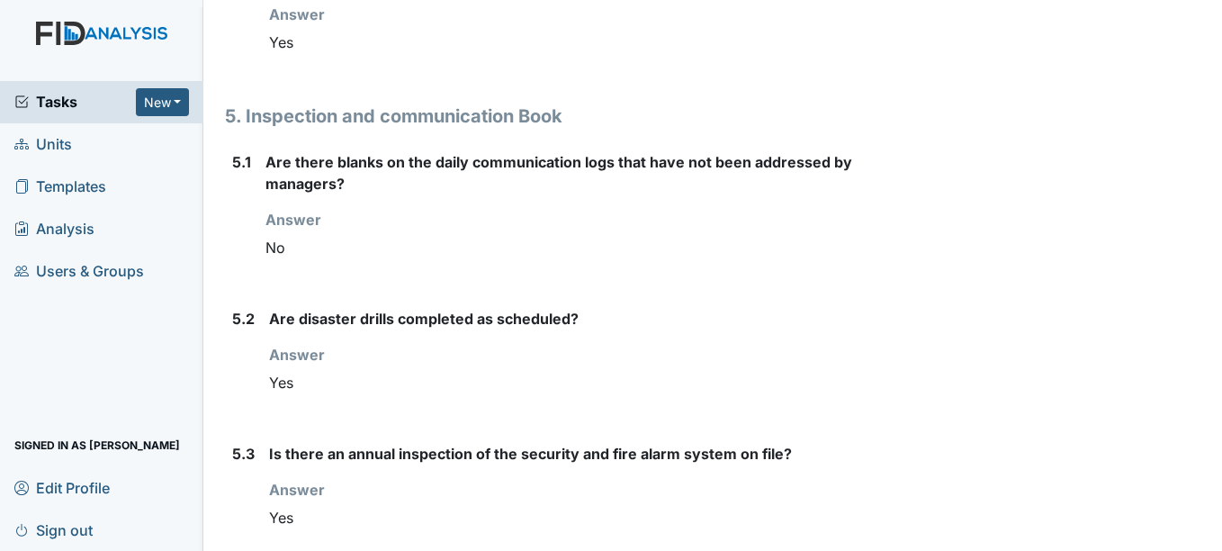
click at [238, 400] on div "5.2" at bounding box center [243, 361] width 22 height 106
click at [241, 345] on div "5.2" at bounding box center [243, 361] width 22 height 106
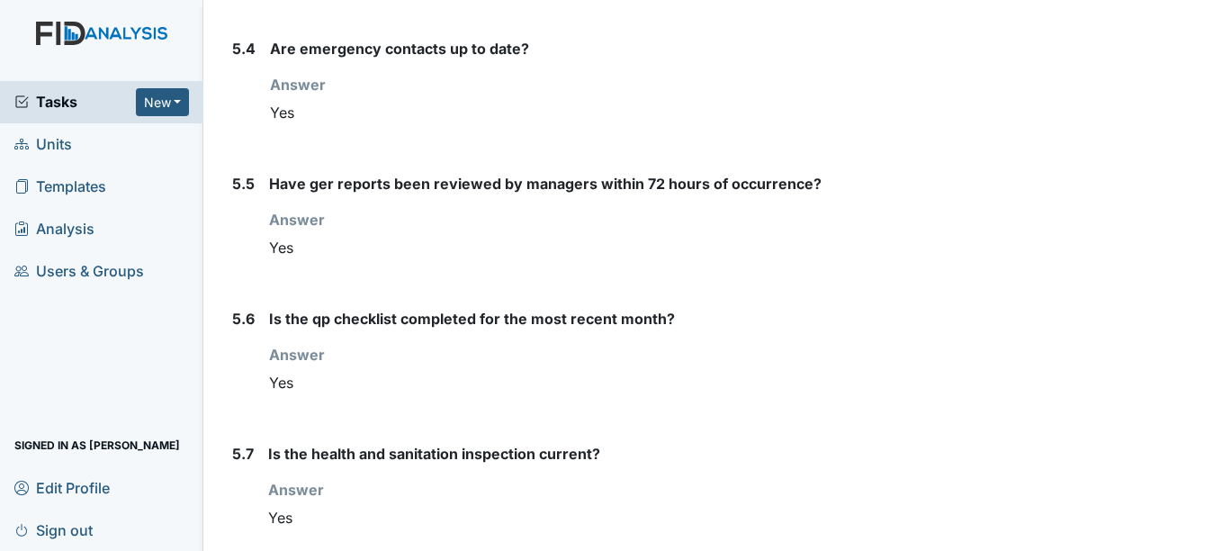
scroll to position [7290, 0]
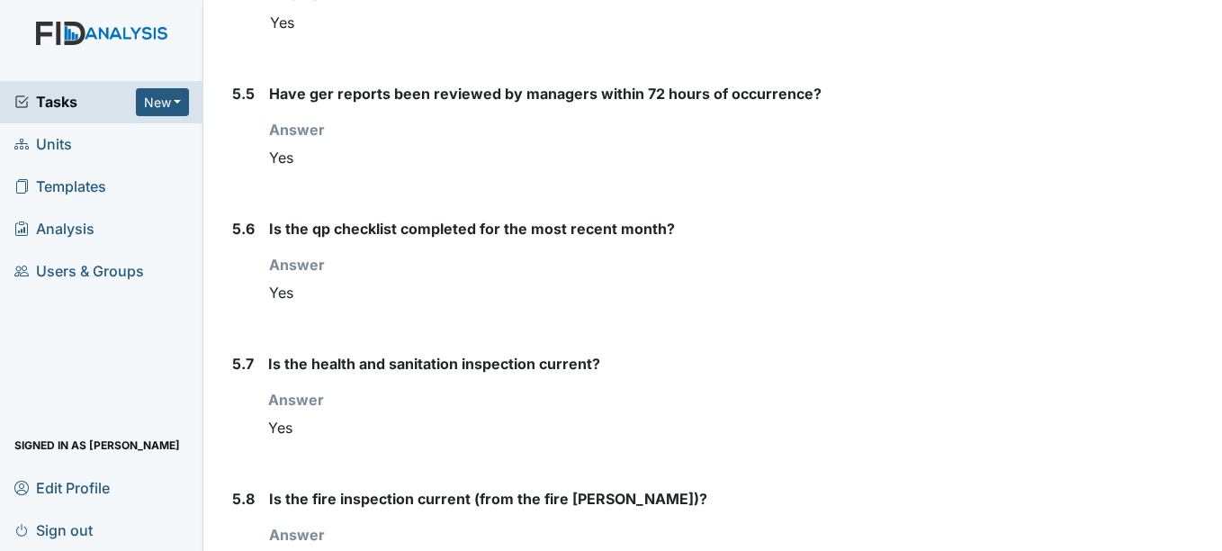
click at [247, 305] on div "5.6" at bounding box center [243, 271] width 22 height 106
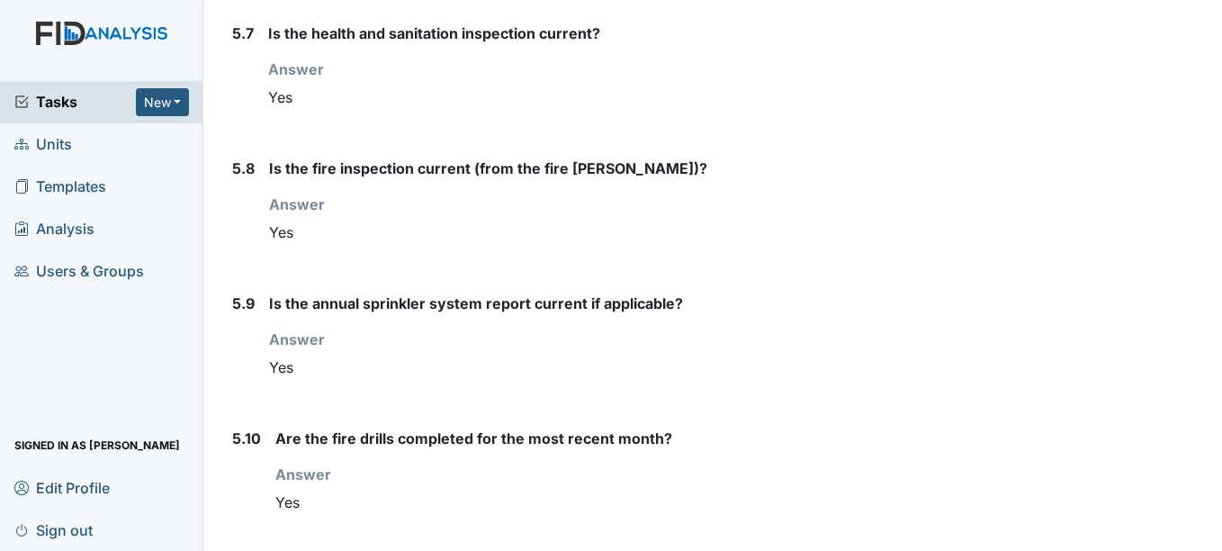
scroll to position [7646, 0]
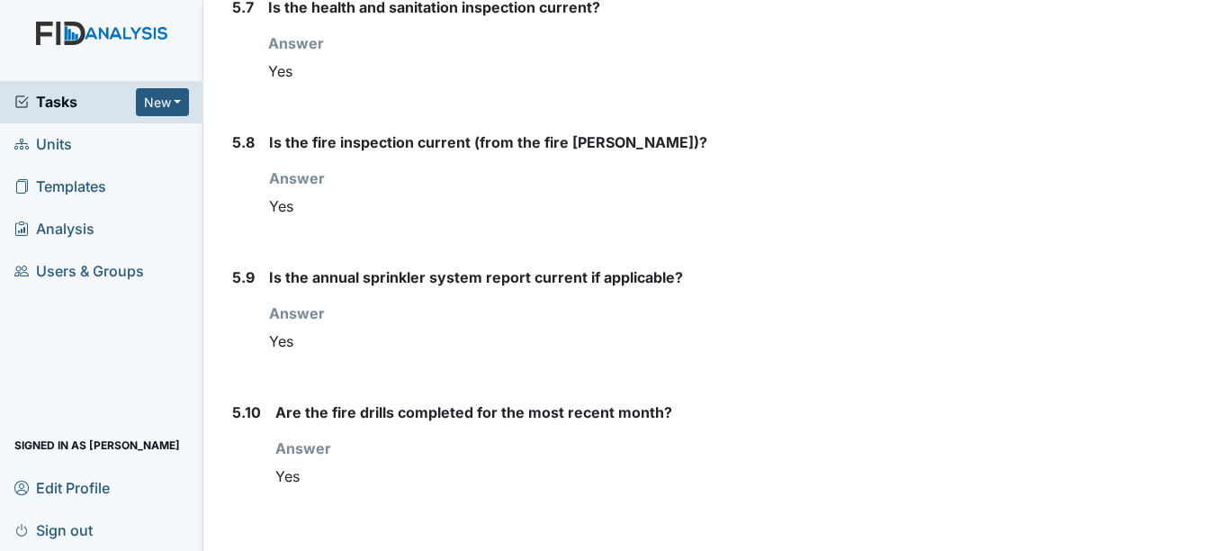
click at [241, 340] on div "5.9" at bounding box center [243, 319] width 22 height 106
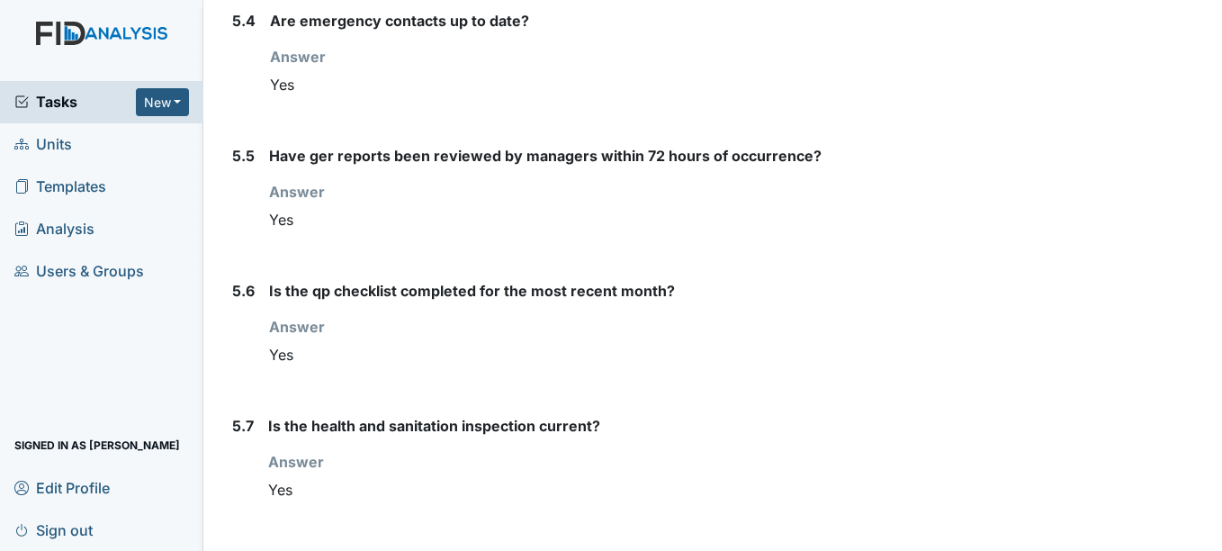
scroll to position [7196, 0]
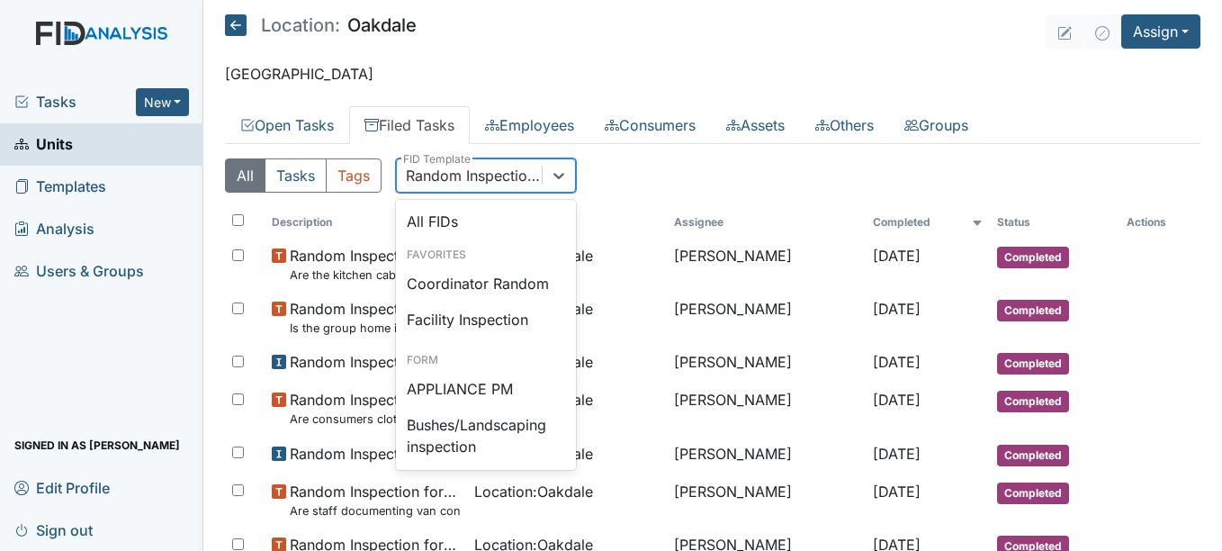
click at [466, 182] on div "Random Inspection for Afternoon" at bounding box center [475, 176] width 138 height 22
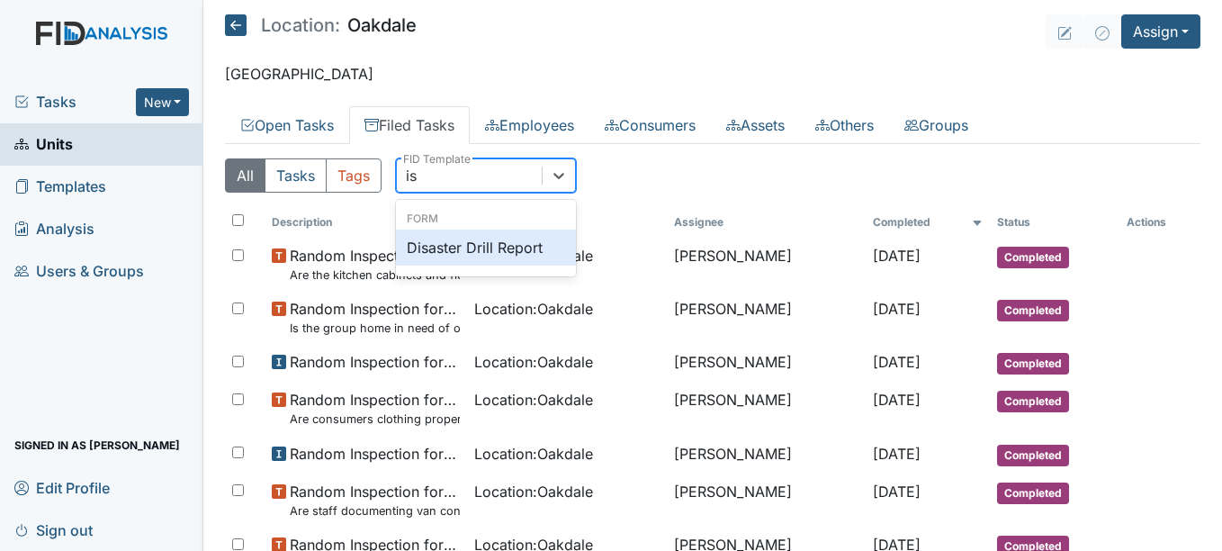
type input "i"
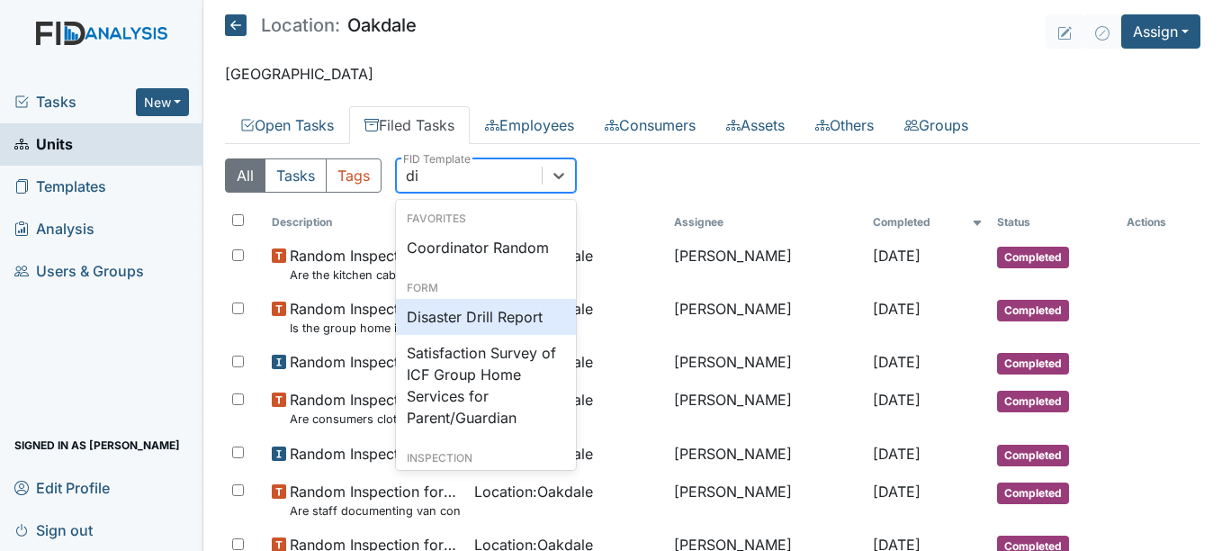
type input "dis"
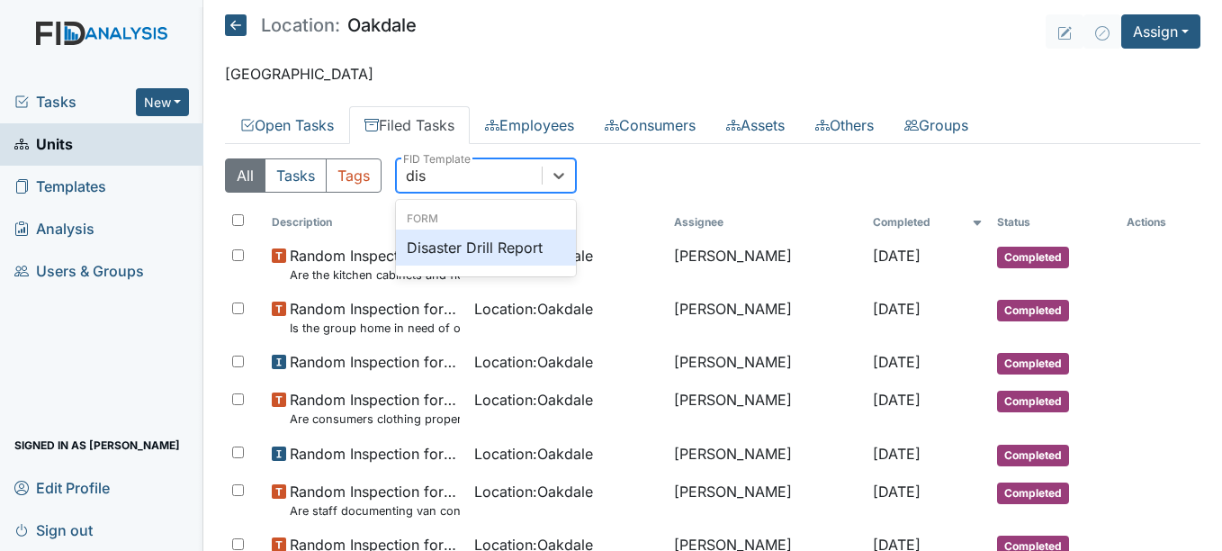
click at [447, 241] on div "Disaster Drill Report" at bounding box center [486, 247] width 180 height 36
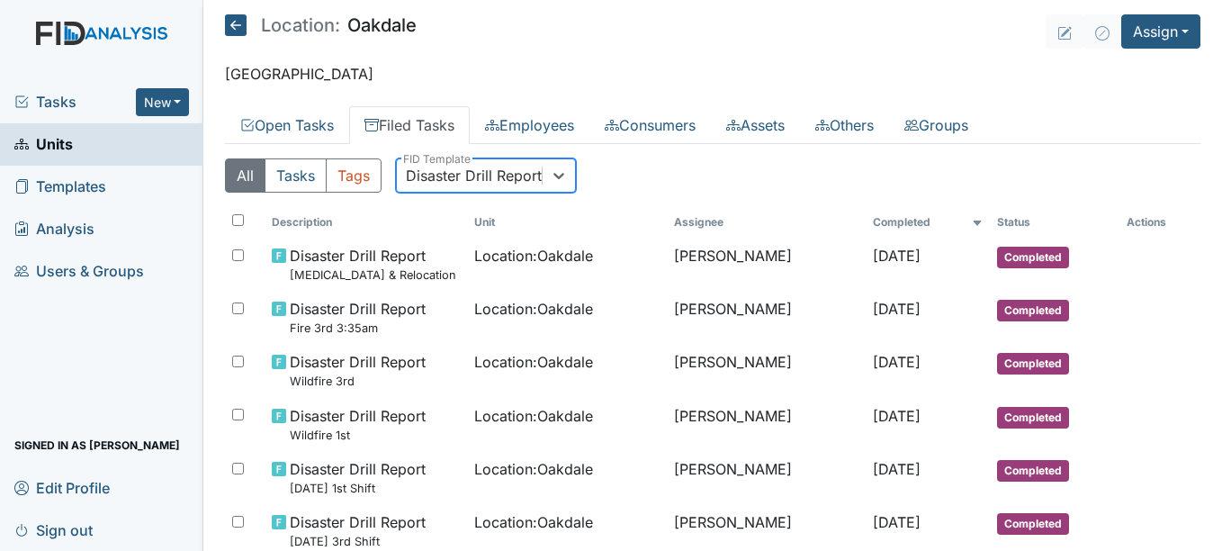
click at [497, 178] on div "Disaster Drill Report" at bounding box center [474, 176] width 136 height 22
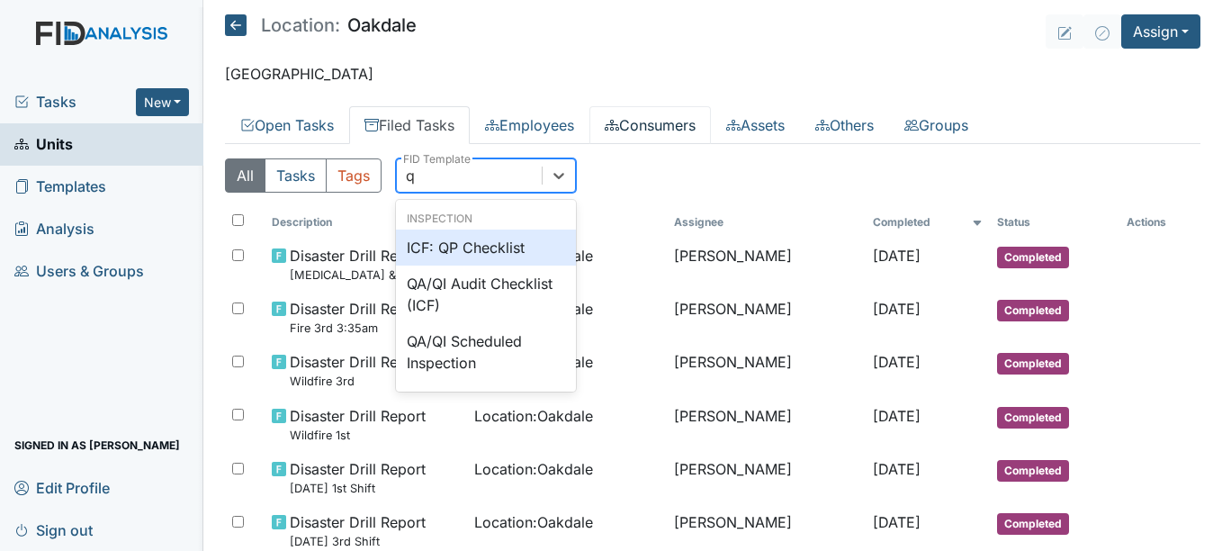
type input "qp"
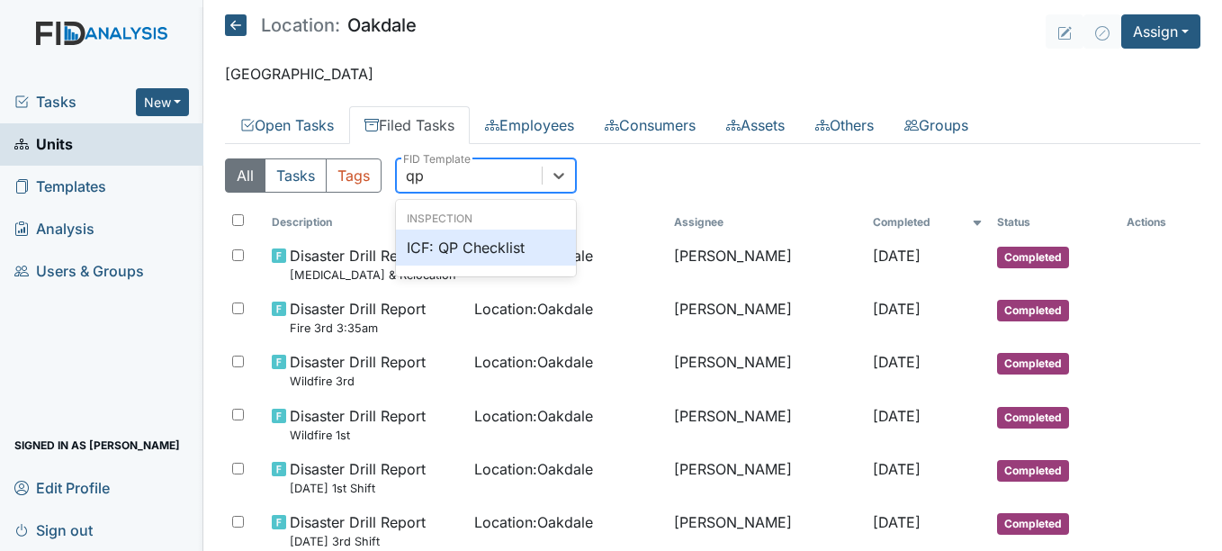
click at [494, 252] on div "ICF: QP Checklist" at bounding box center [486, 247] width 180 height 36
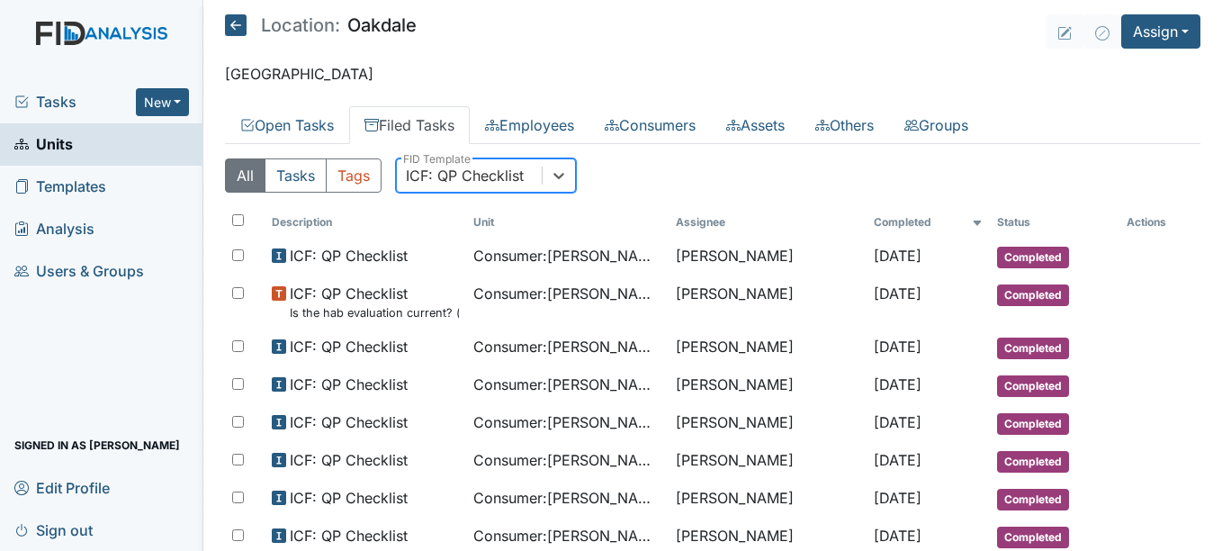
click at [508, 181] on div "ICF: QP Checklist" at bounding box center [465, 176] width 118 height 22
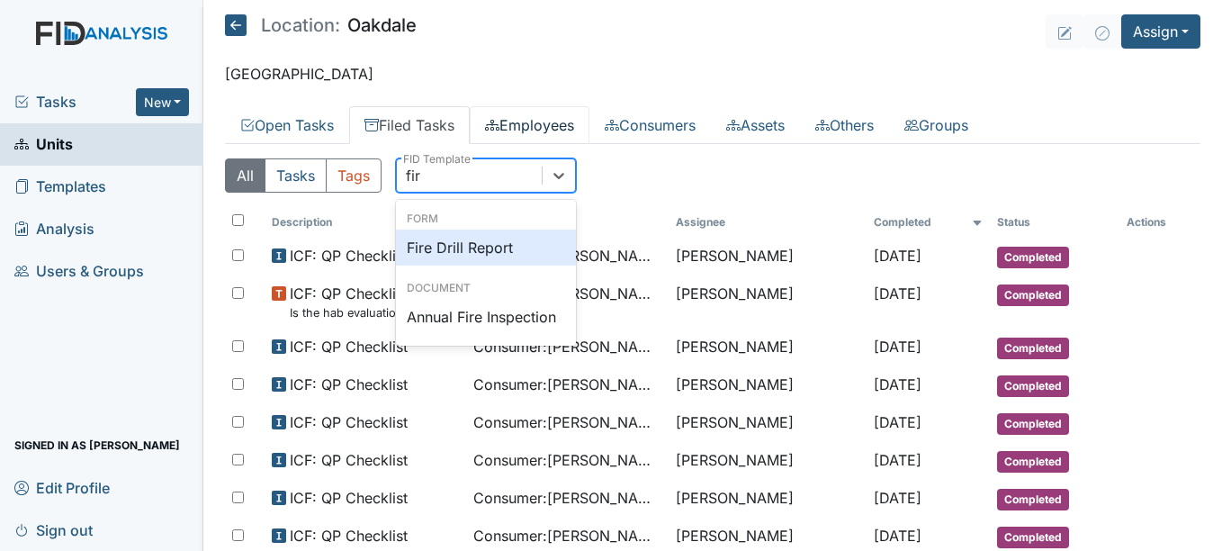
type input "fire"
click at [469, 241] on div "Fire Drill Report" at bounding box center [486, 247] width 180 height 36
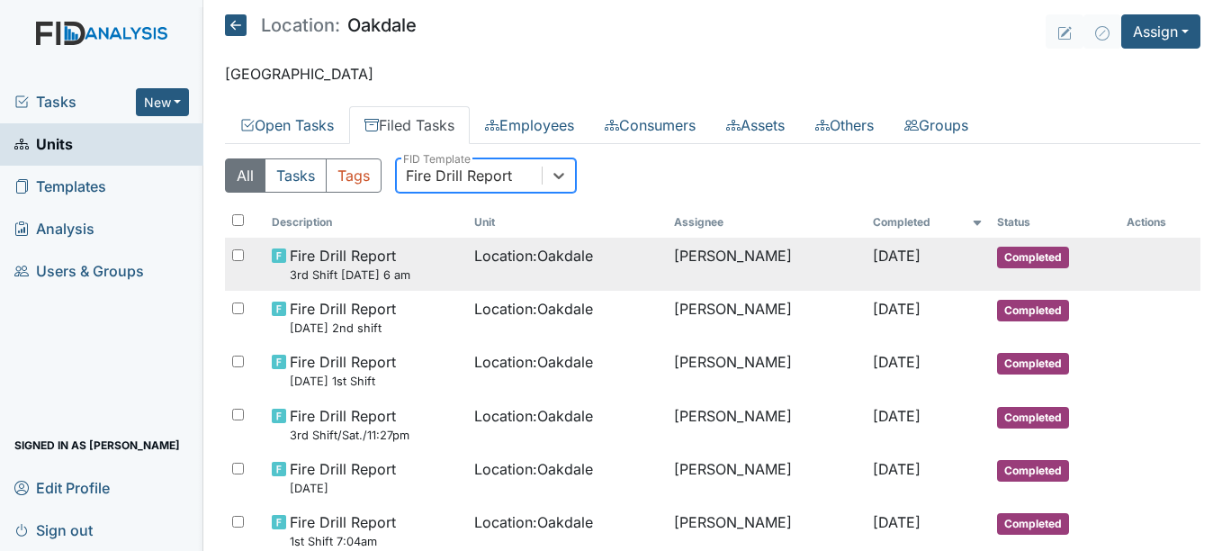
click at [557, 247] on span "Location : Oakdale" at bounding box center [533, 256] width 119 height 22
